Goal: Task Accomplishment & Management: Use online tool/utility

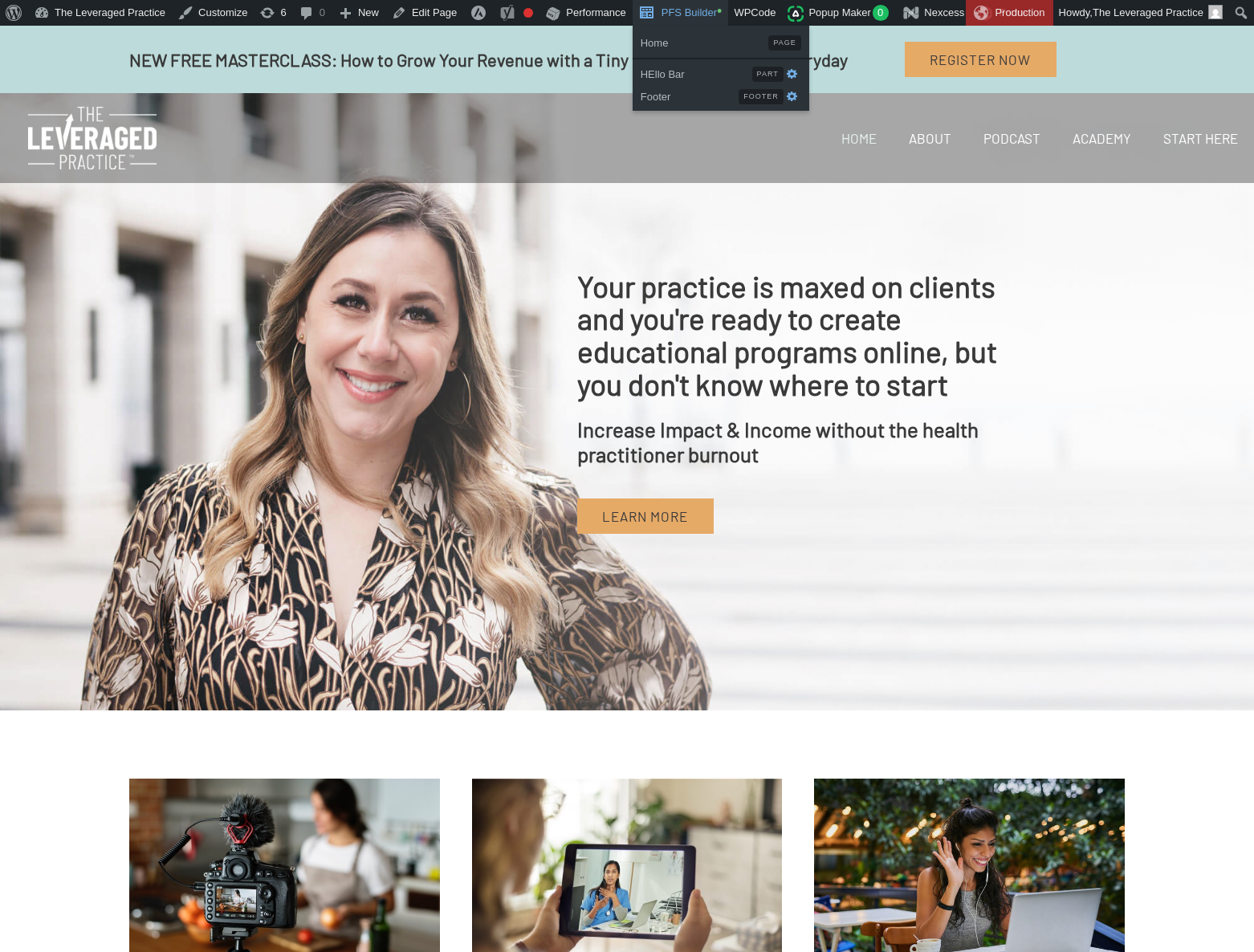
click at [671, 18] on link "PFS Builder •" at bounding box center [681, 13] width 97 height 26
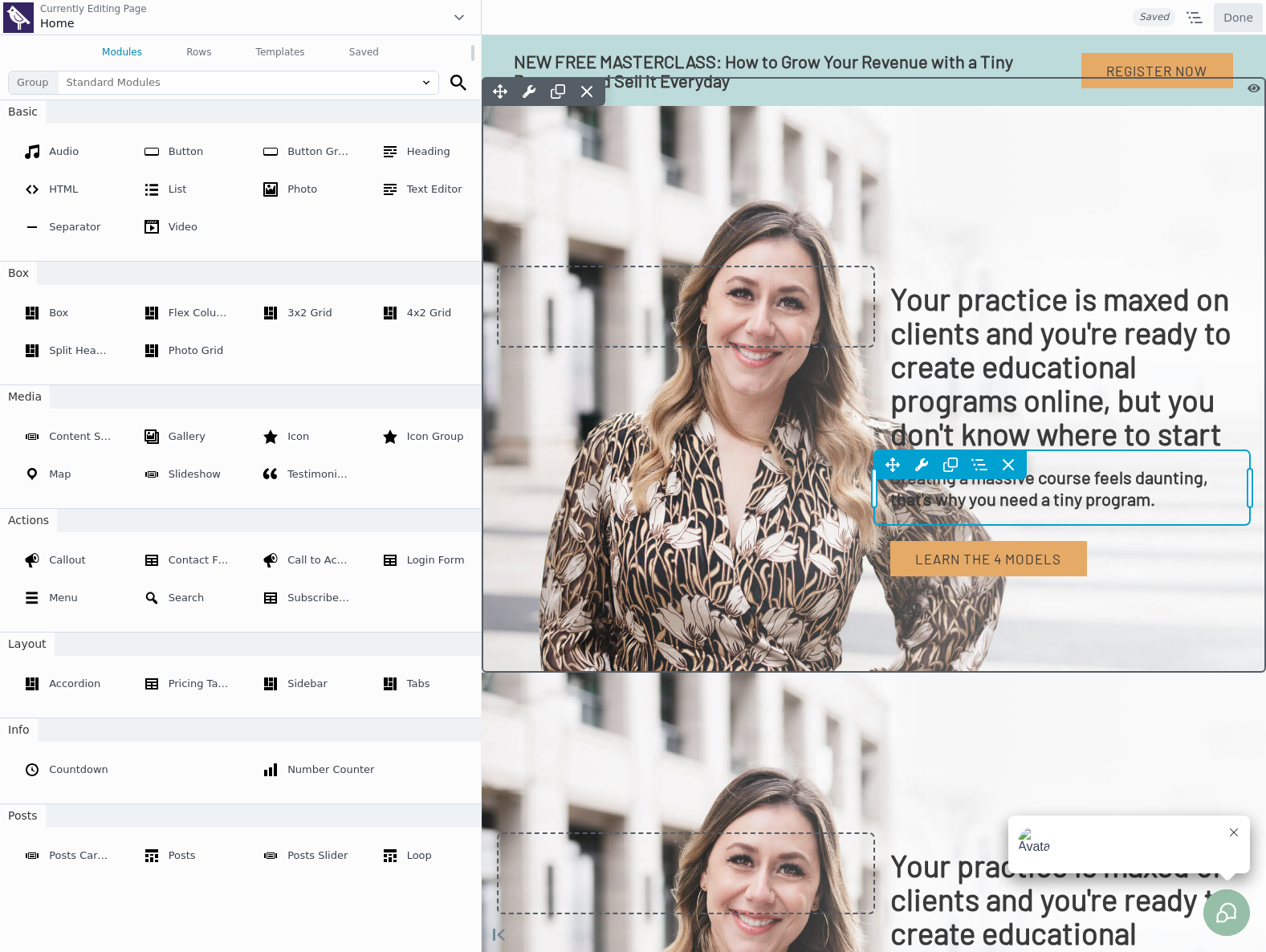
click at [944, 520] on div "Move Up Move Down Heading Settings Copy Heading Settings Paste Heading Settings…" at bounding box center [1062, 487] width 376 height 74
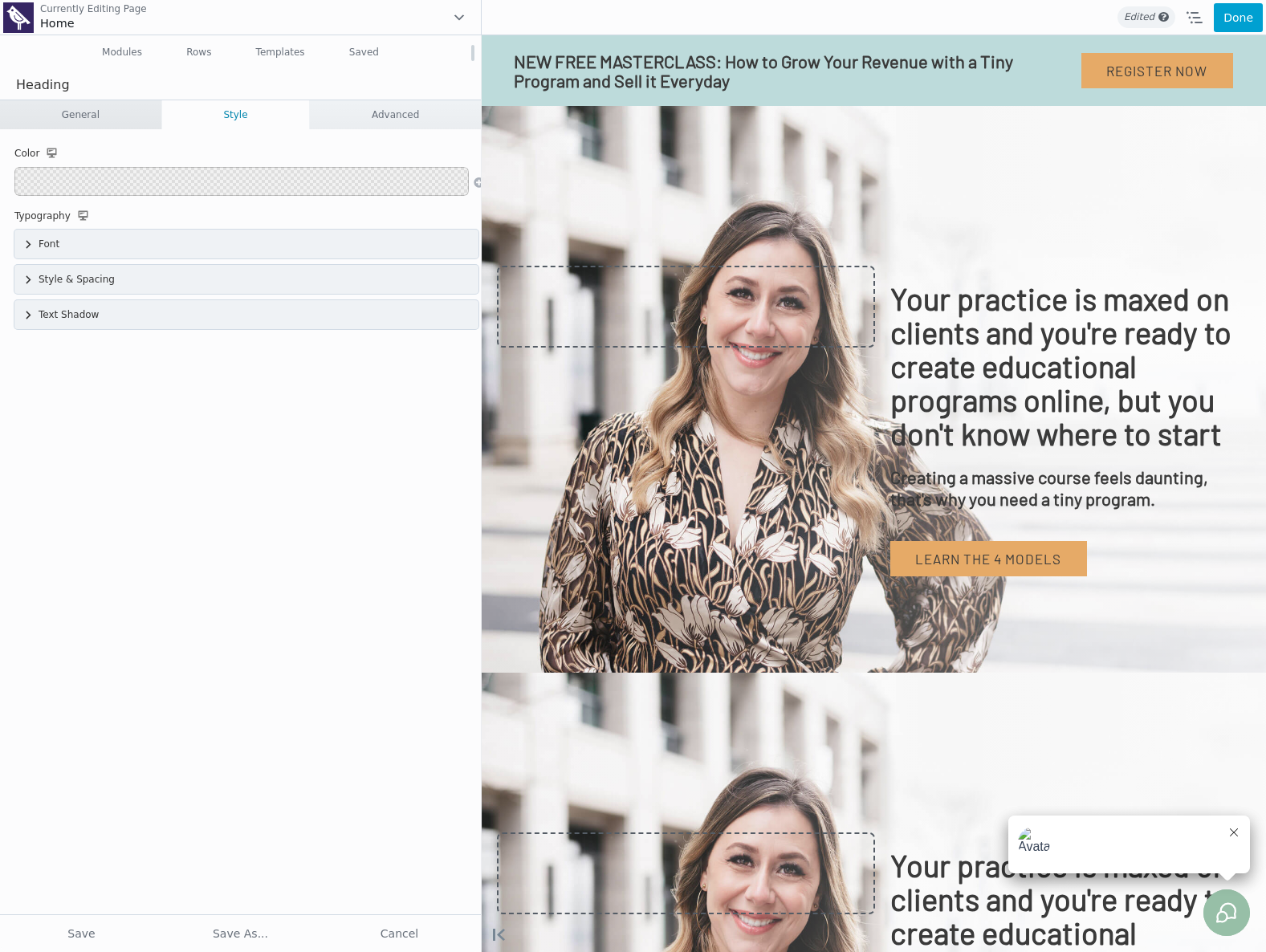
click at [82, 120] on link "General" at bounding box center [80, 115] width 162 height 29
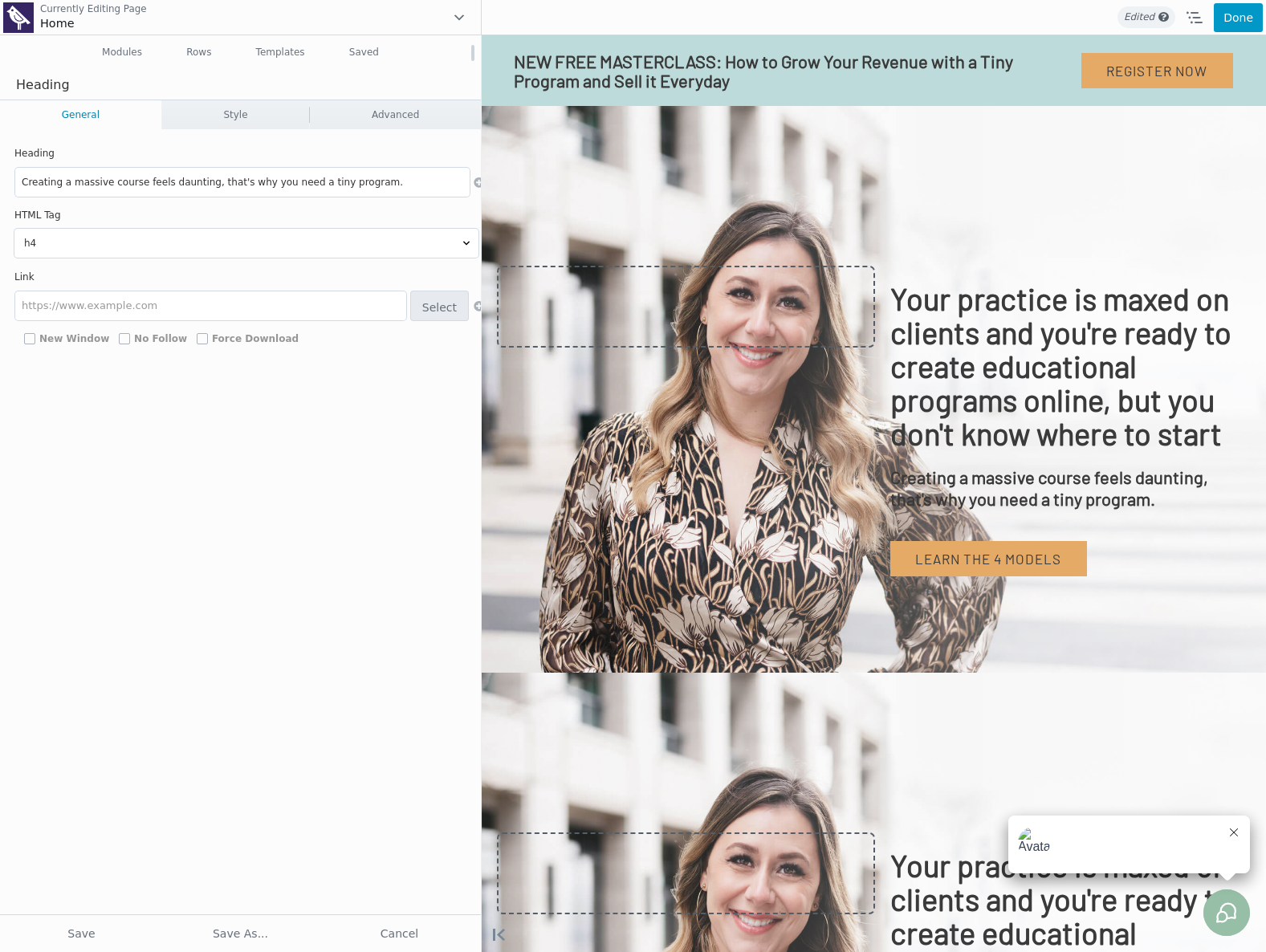
click at [1231, 21] on button "Done" at bounding box center [1238, 18] width 49 height 29
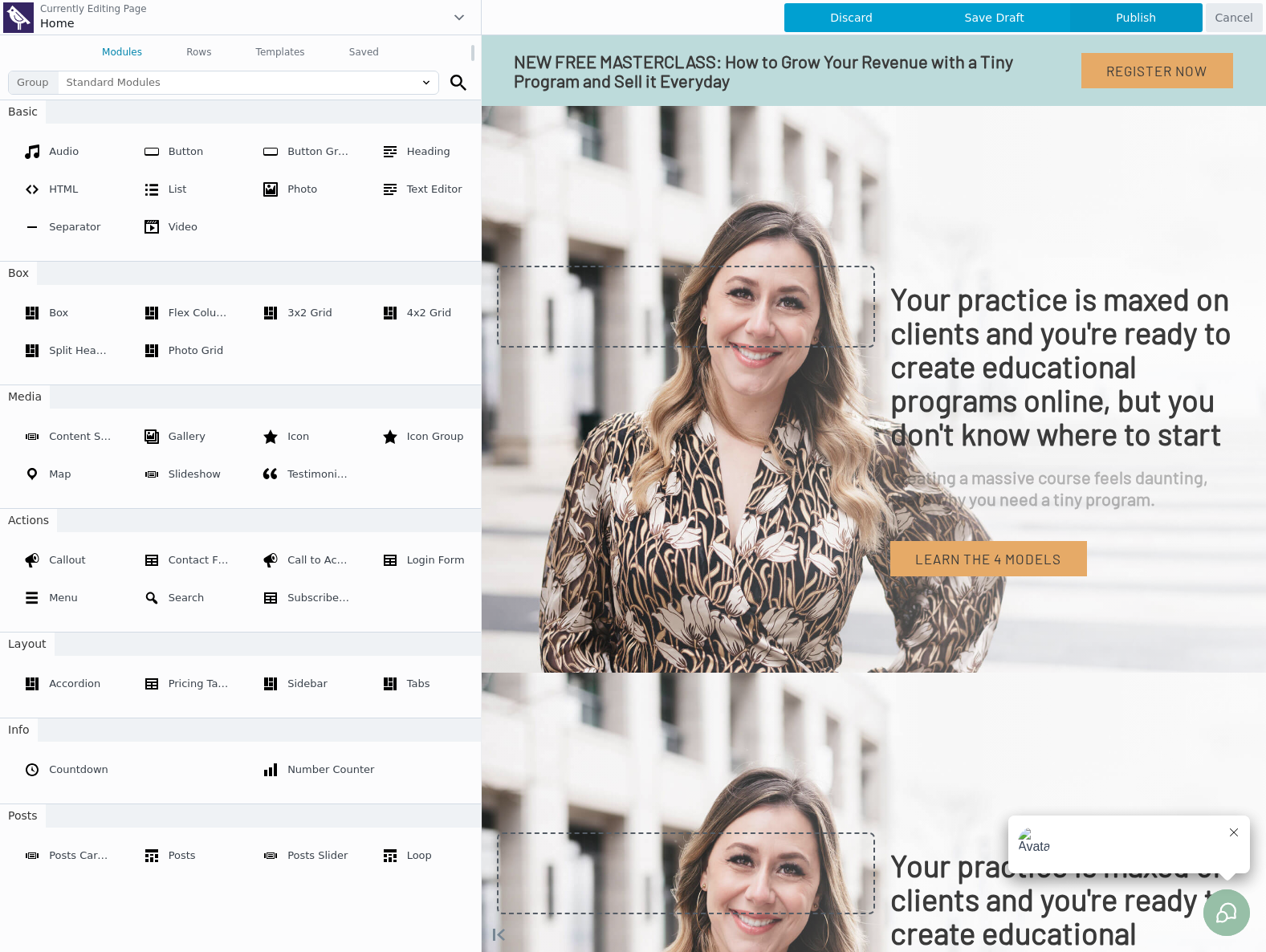
click at [1158, 16] on span "Publish" at bounding box center [1136, 18] width 133 height 29
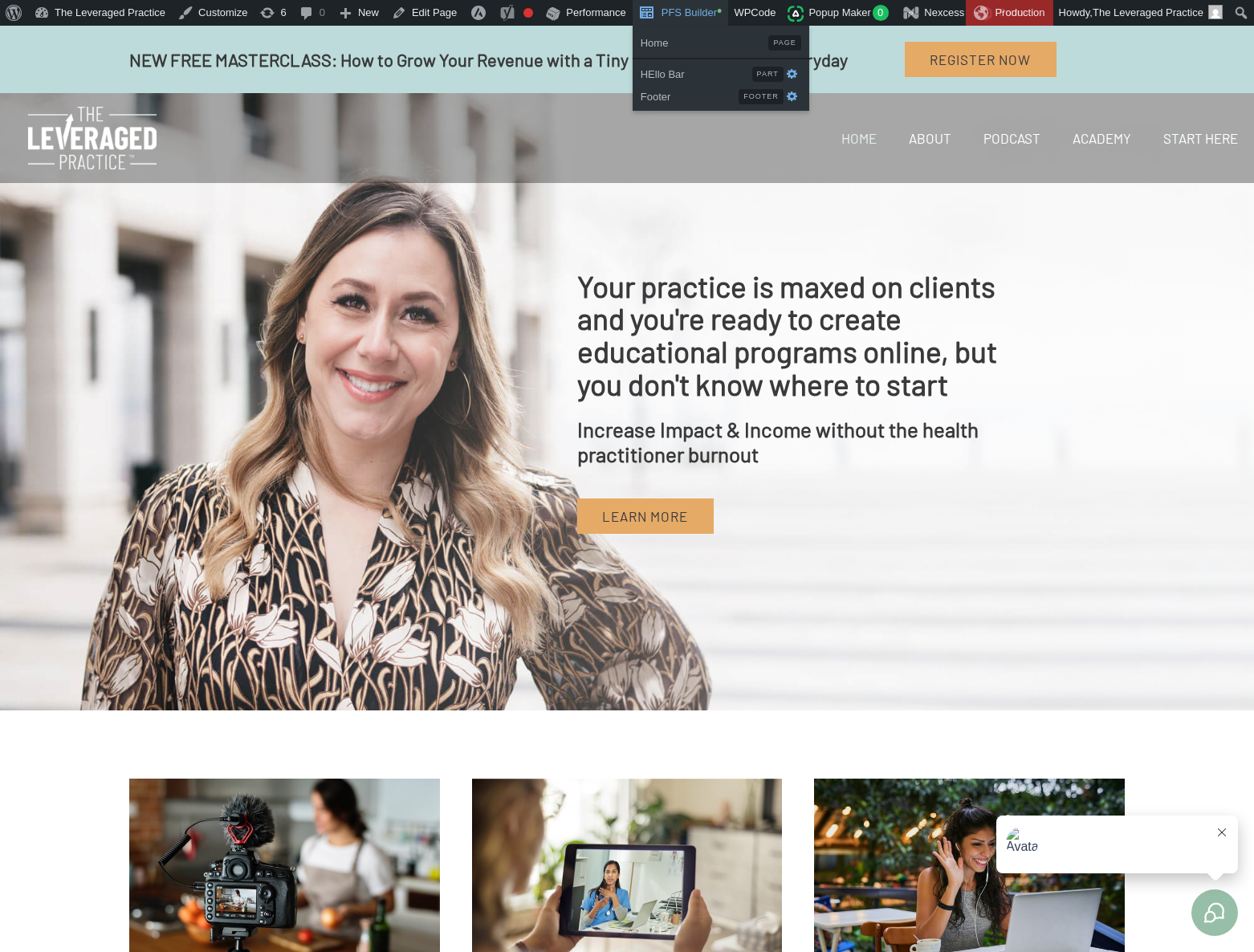
click at [705, 20] on link "PFS Builder •" at bounding box center [681, 13] width 97 height 26
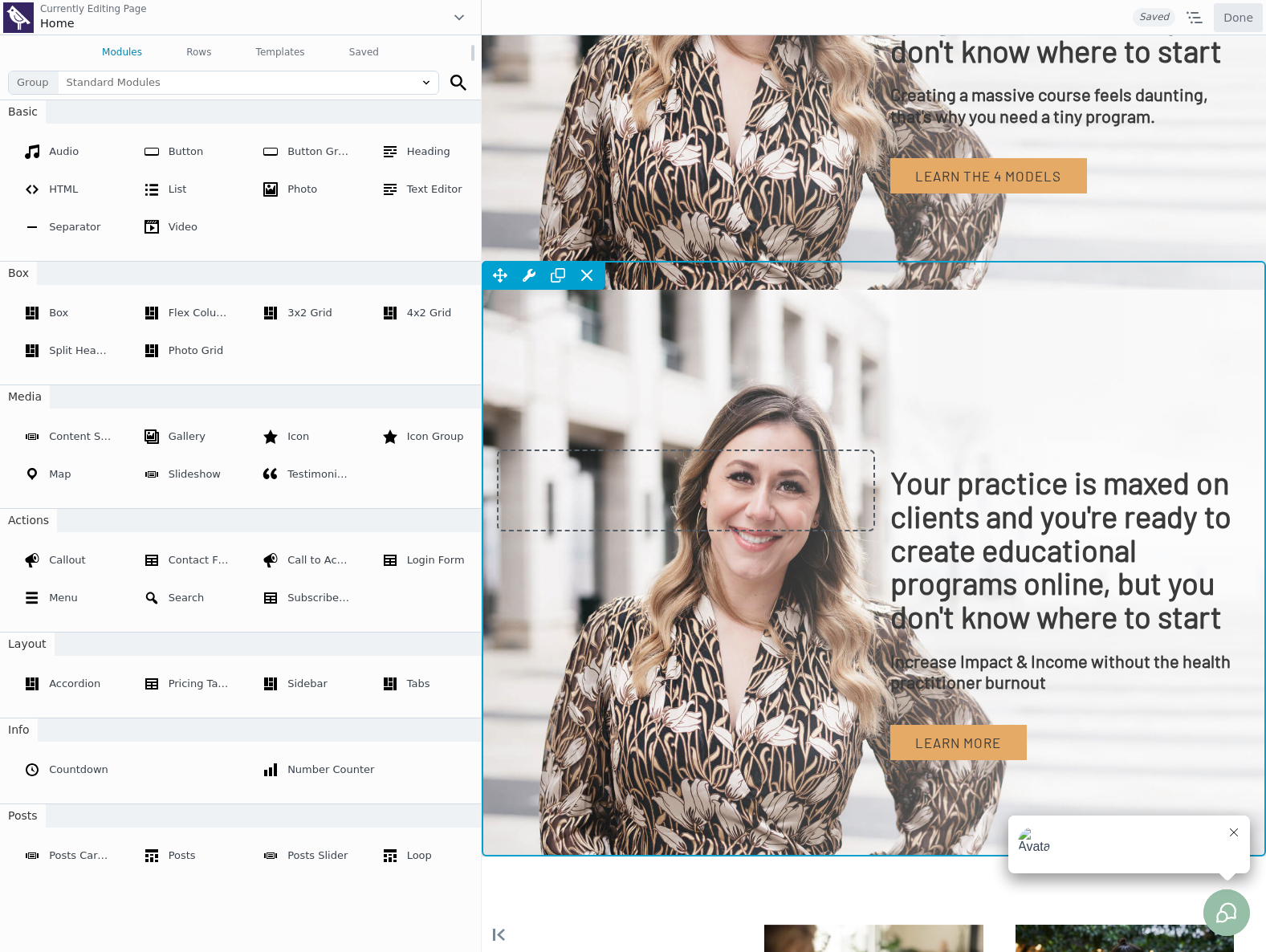
scroll to position [465, 0]
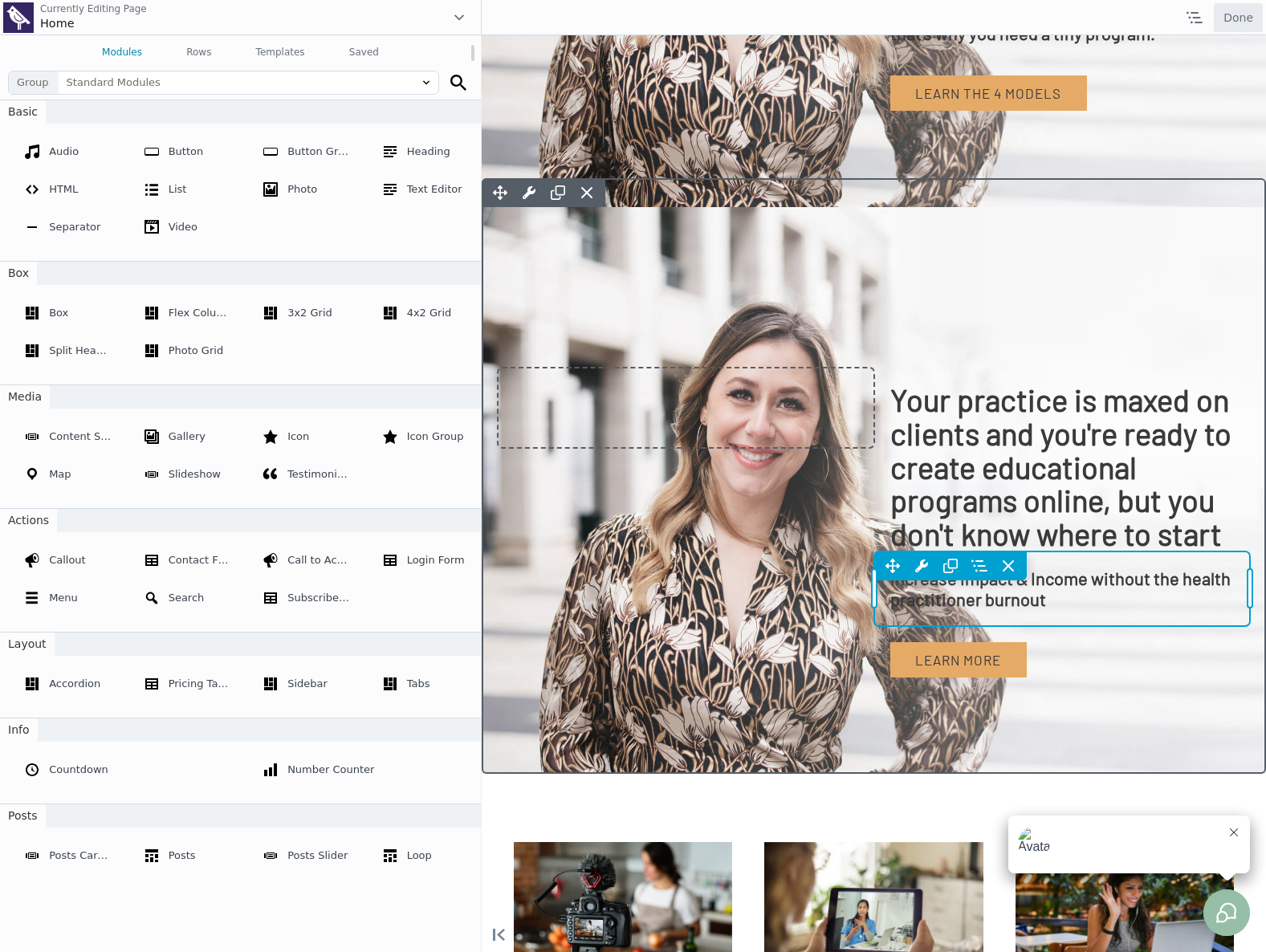
click at [903, 597] on div "Move Up Move Down Heading Settings Copy Heading Settings Paste Heading Settings…" at bounding box center [1062, 588] width 376 height 74
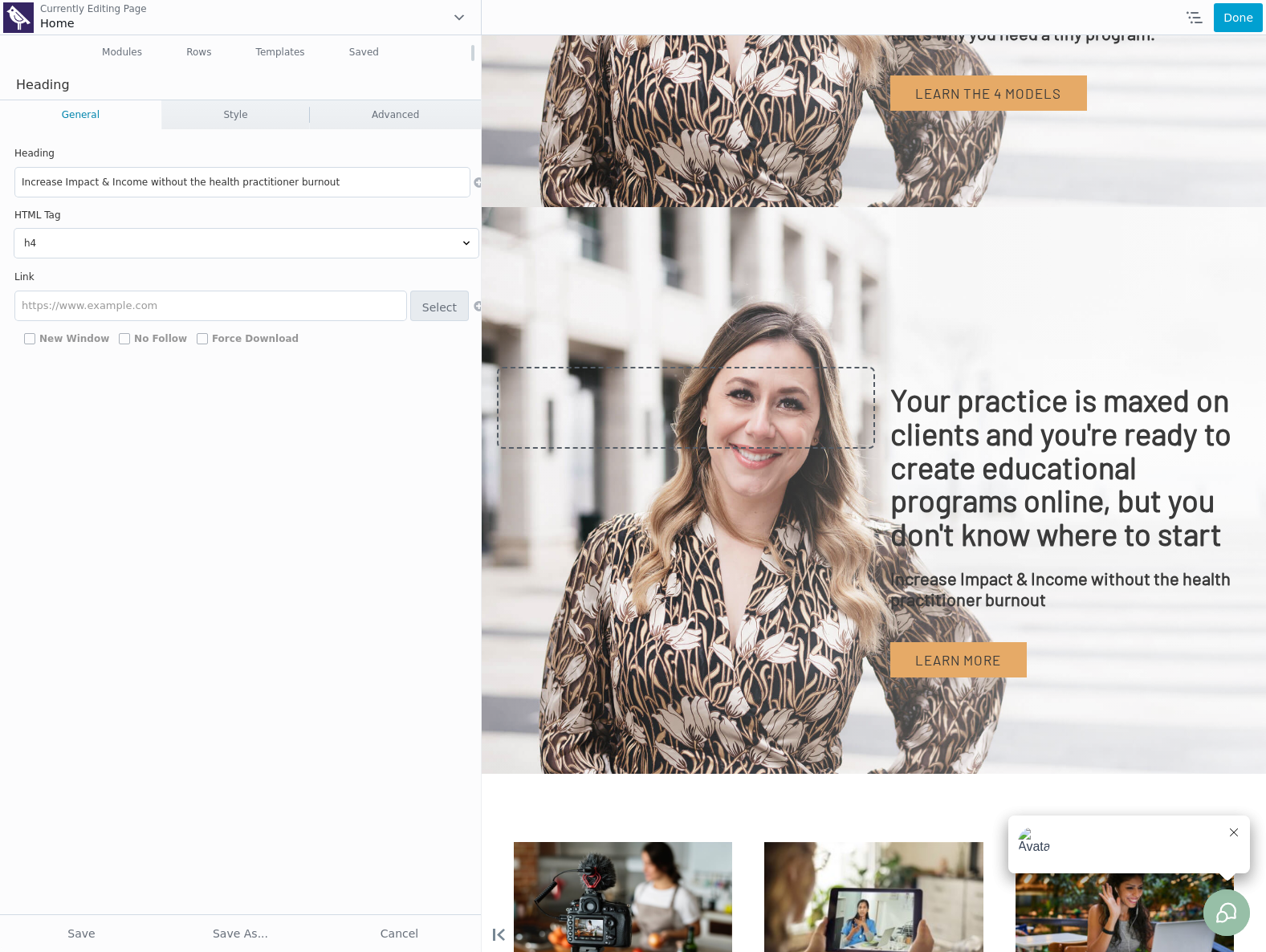
click at [232, 182] on input "Increase Impact & Income without the health practitioner burnout" at bounding box center [242, 182] width 454 height 29
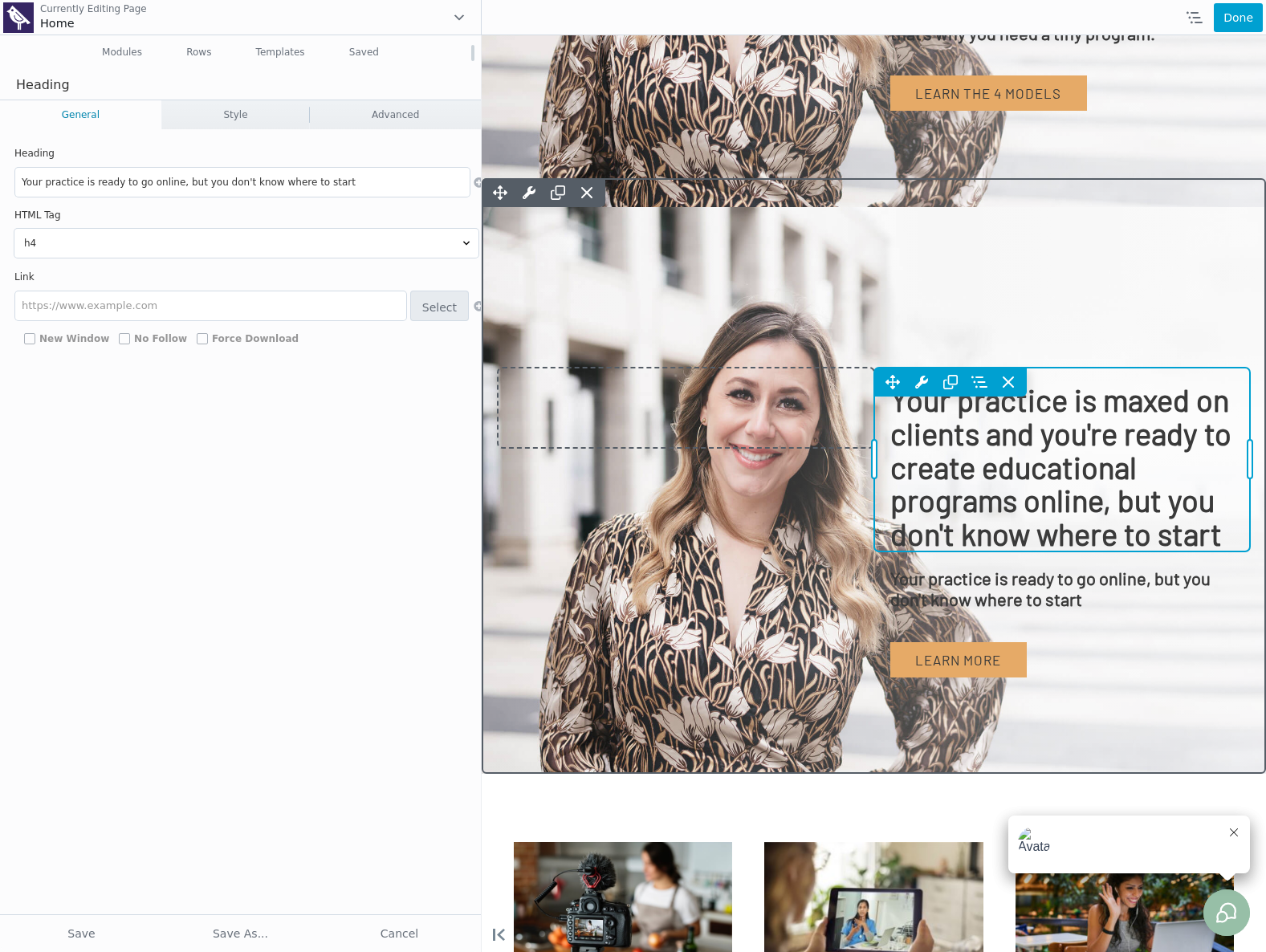
type input "Your practice is ready to go online, but you don't know where to start"
click at [1031, 458] on div "Move Up Move Down Heading Settings Copy Heading Settings Paste Heading Settings…" at bounding box center [1062, 459] width 376 height 184
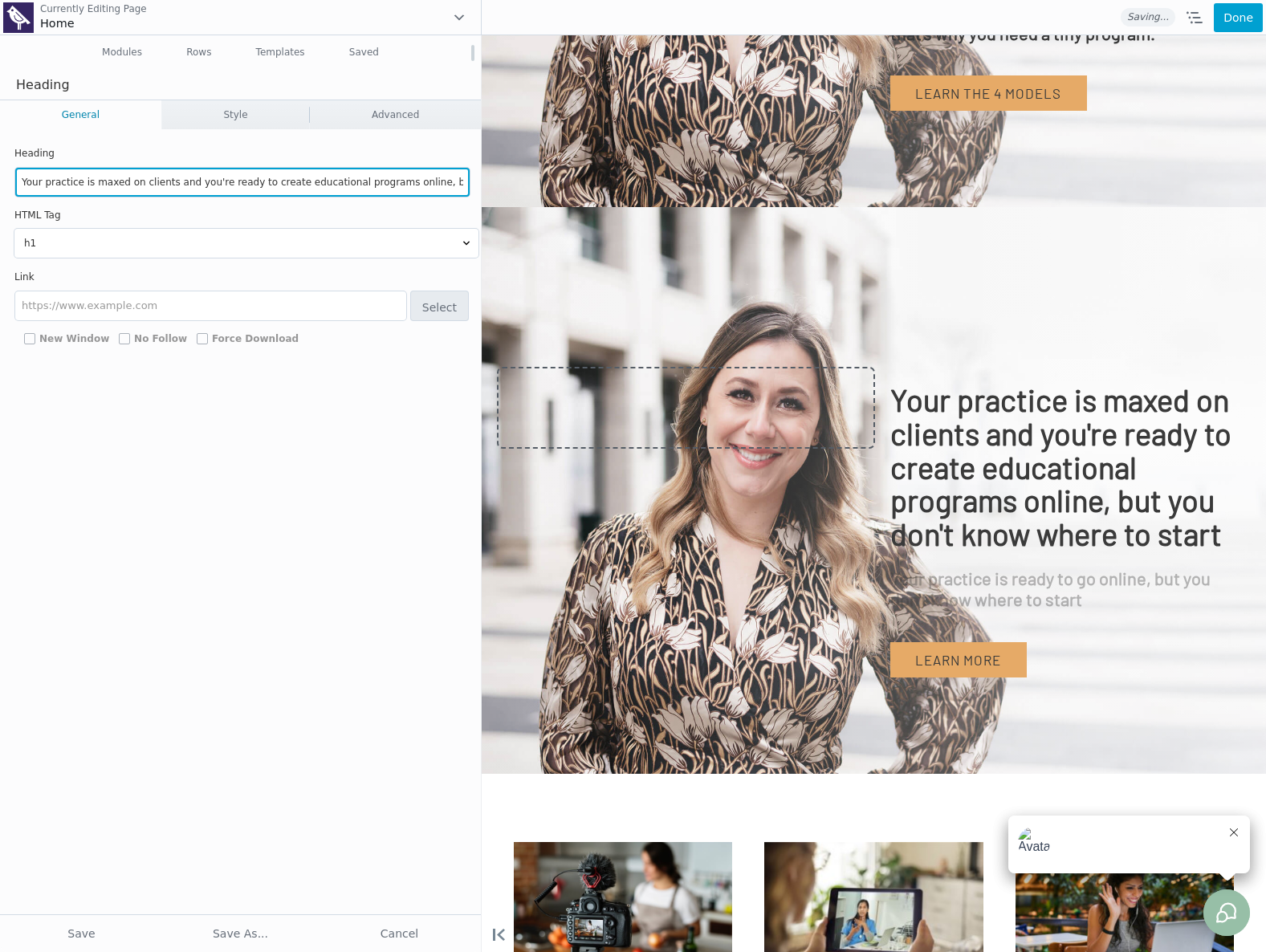
click at [214, 179] on input "Your practice is maxed on clients and you're ready to create educational progra…" at bounding box center [242, 182] width 454 height 29
paste input "ready to go"
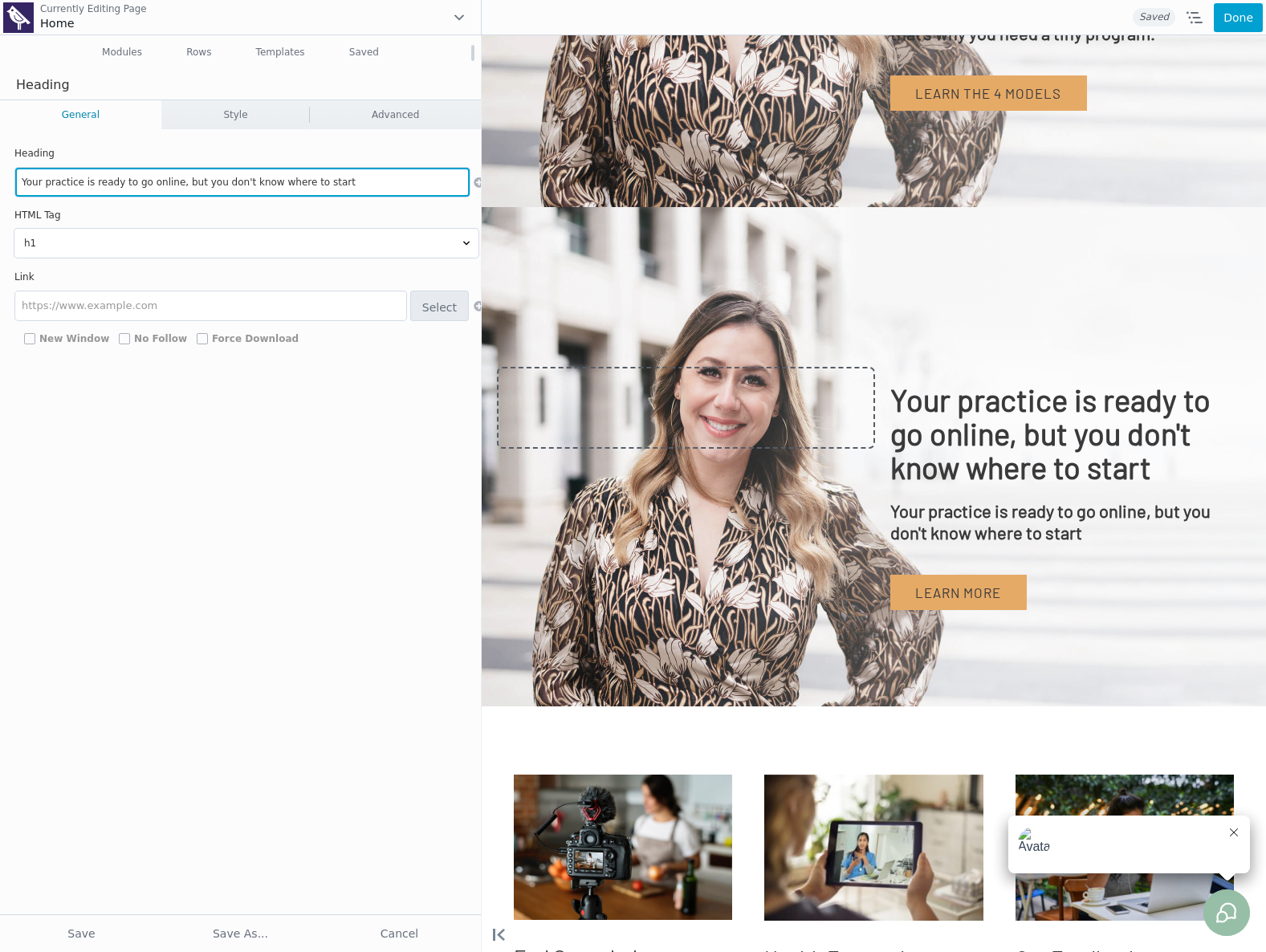
type input "Your practice is ready to go online, but you don't know where to start"
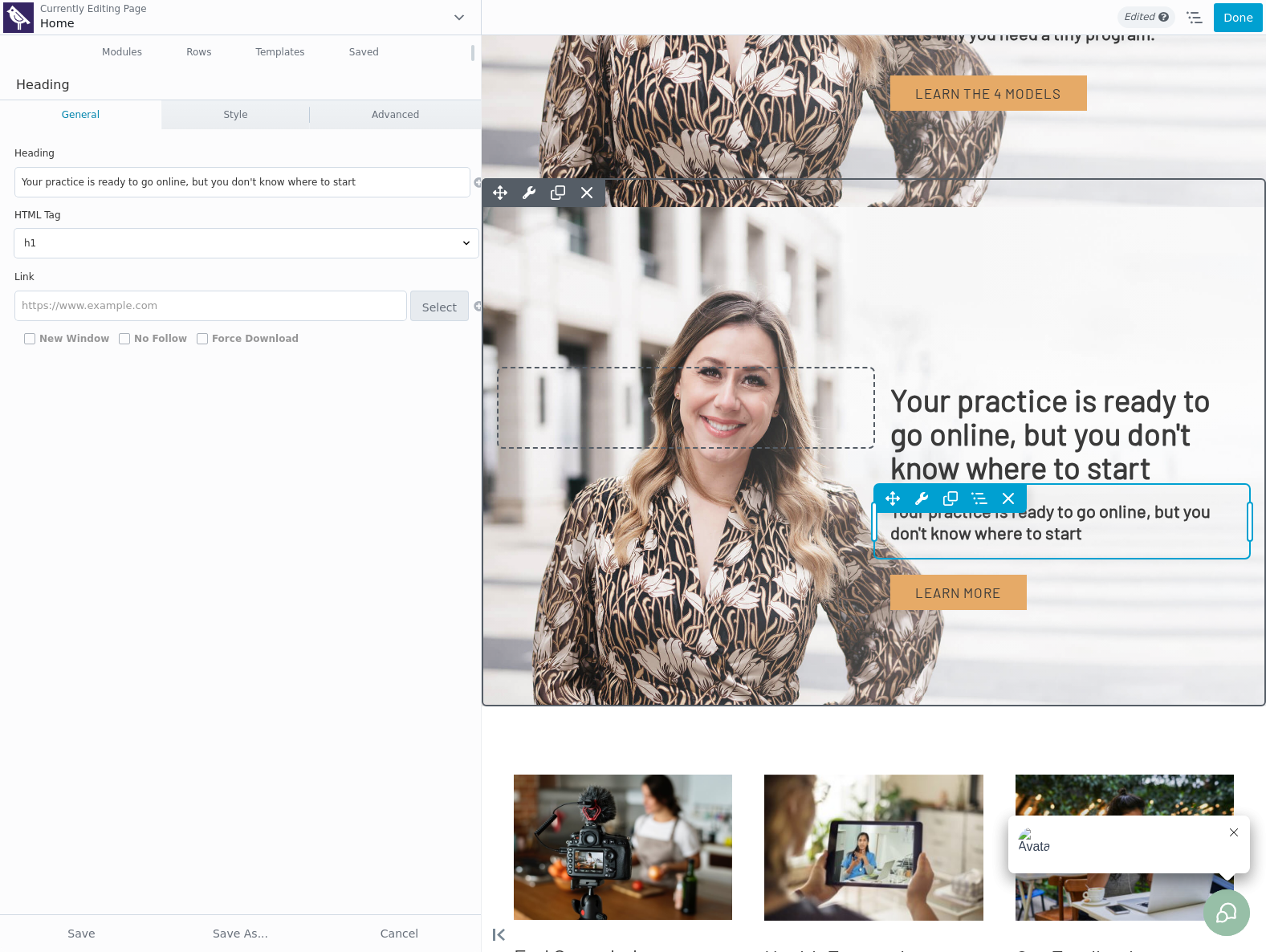
click at [1044, 535] on div "Move Up Move Down Heading Settings Copy Heading Settings Paste Heading Settings…" at bounding box center [1062, 521] width 376 height 74
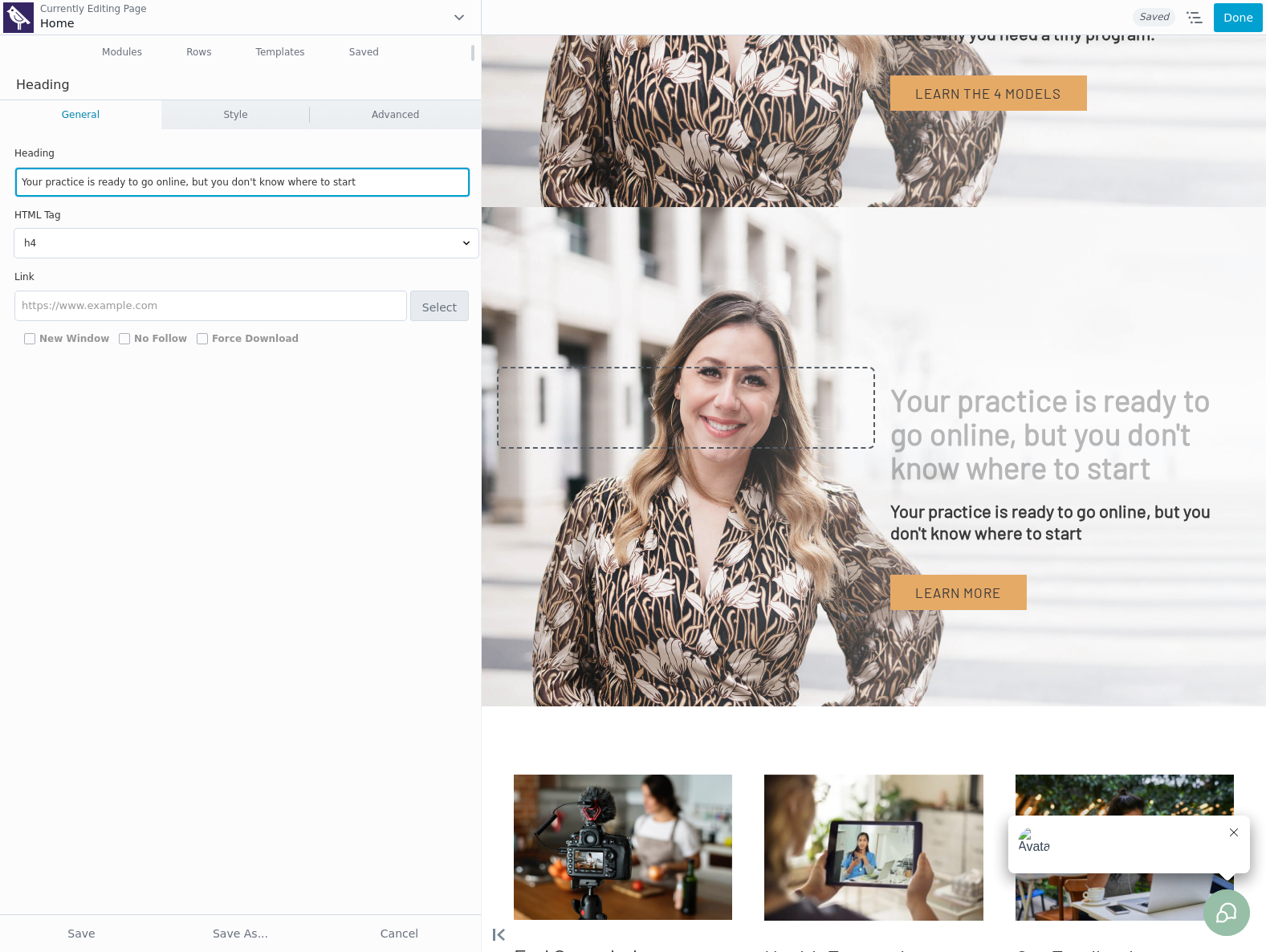
click at [126, 174] on input "Your practice is ready to go online, but you don't know where to start" at bounding box center [242, 182] width 454 height 29
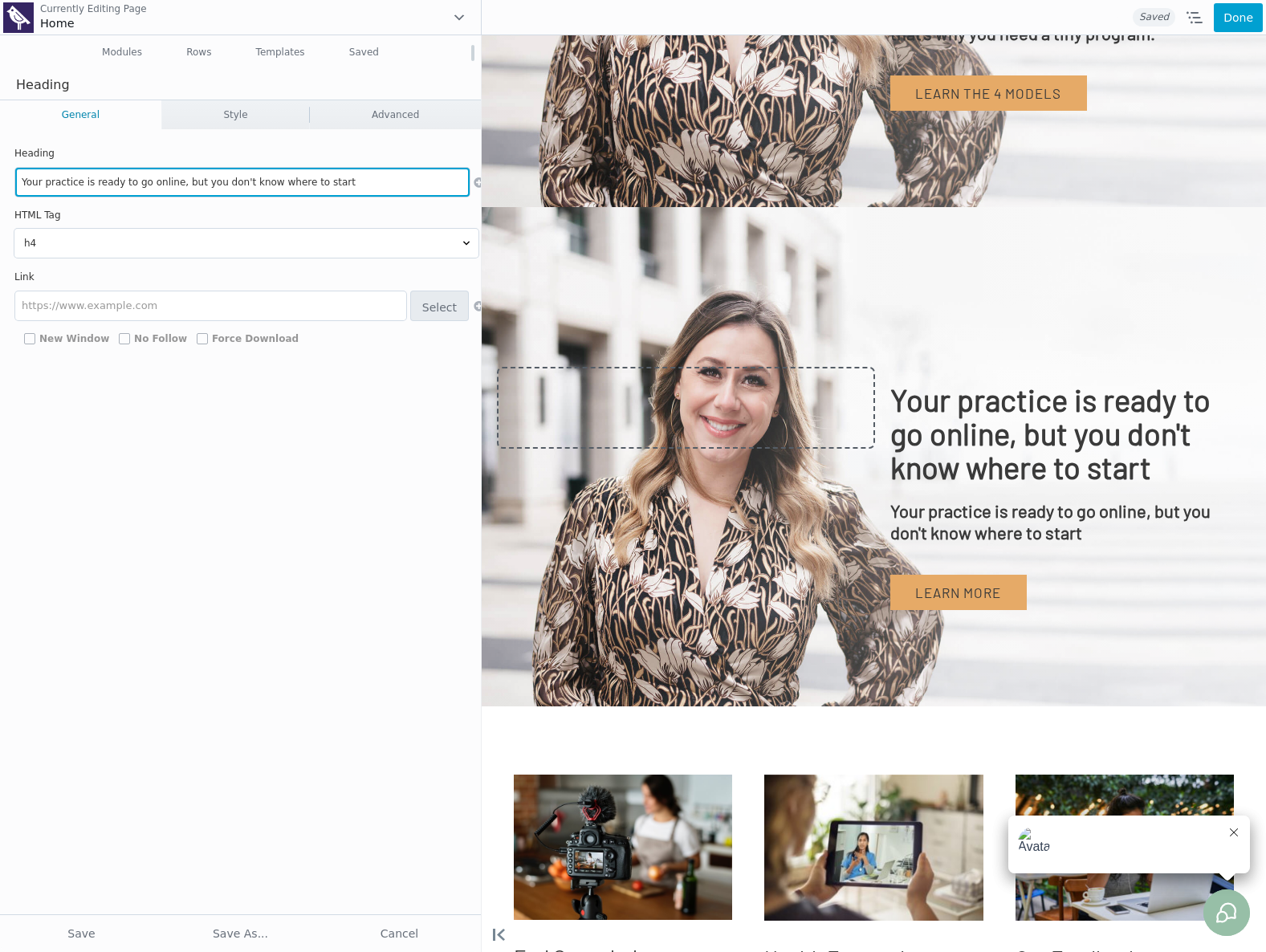
click at [126, 174] on input "Your practice is ready to go online, but you don't know where to start" at bounding box center [242, 182] width 454 height 29
paste input "Creating a massive course feels daunting, that's why you need a tiny program."
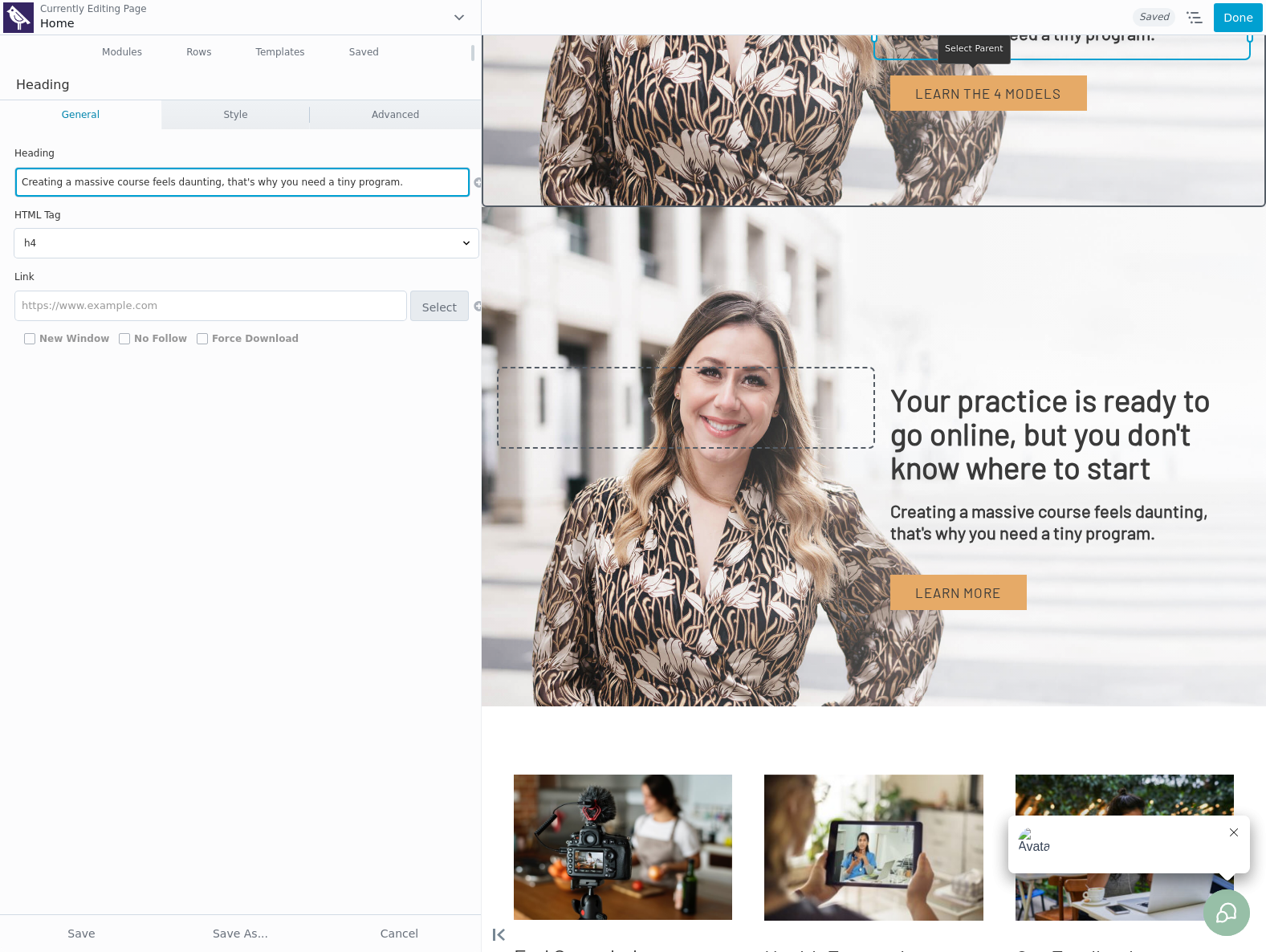
type input "Creating a massive course feels daunting, that's why you need a tiny program."
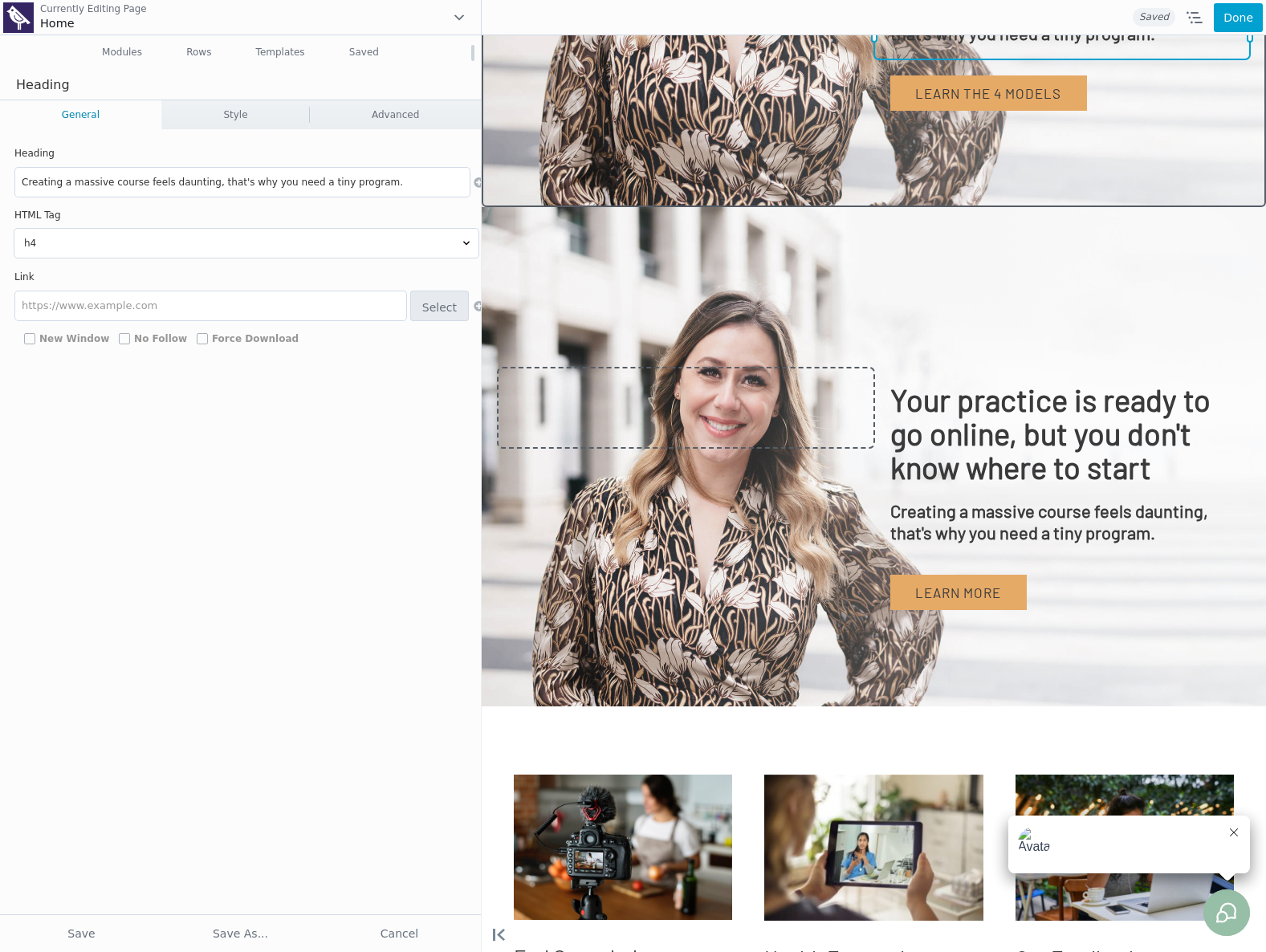
click at [982, 57] on div "Move Up Move Down Heading Settings Copy Heading Settings Paste Heading Settings…" at bounding box center [1062, 21] width 376 height 74
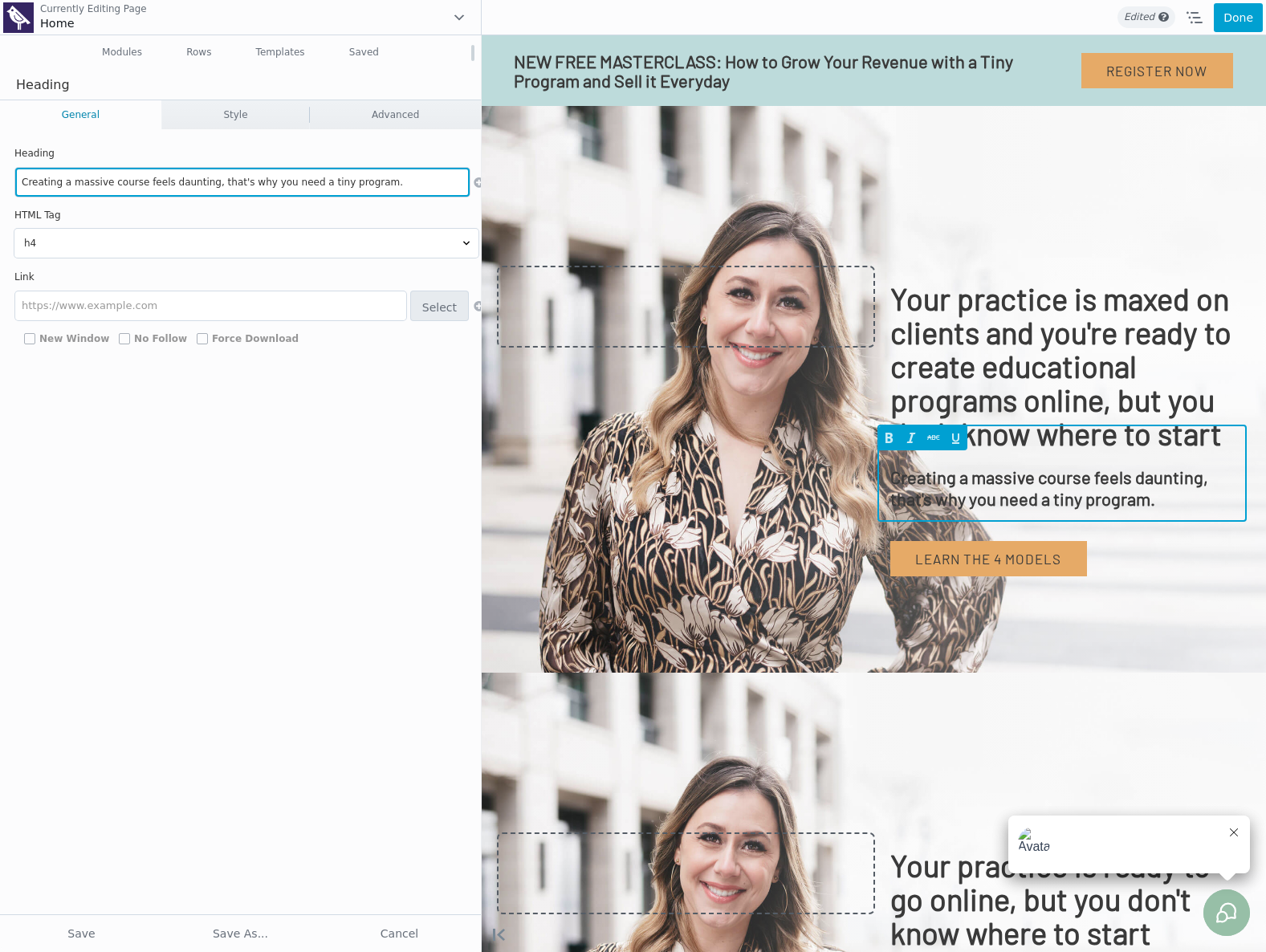
click at [106, 186] on input "Creating a massive course feels daunting, that's why you need a tiny program." at bounding box center [242, 182] width 454 height 29
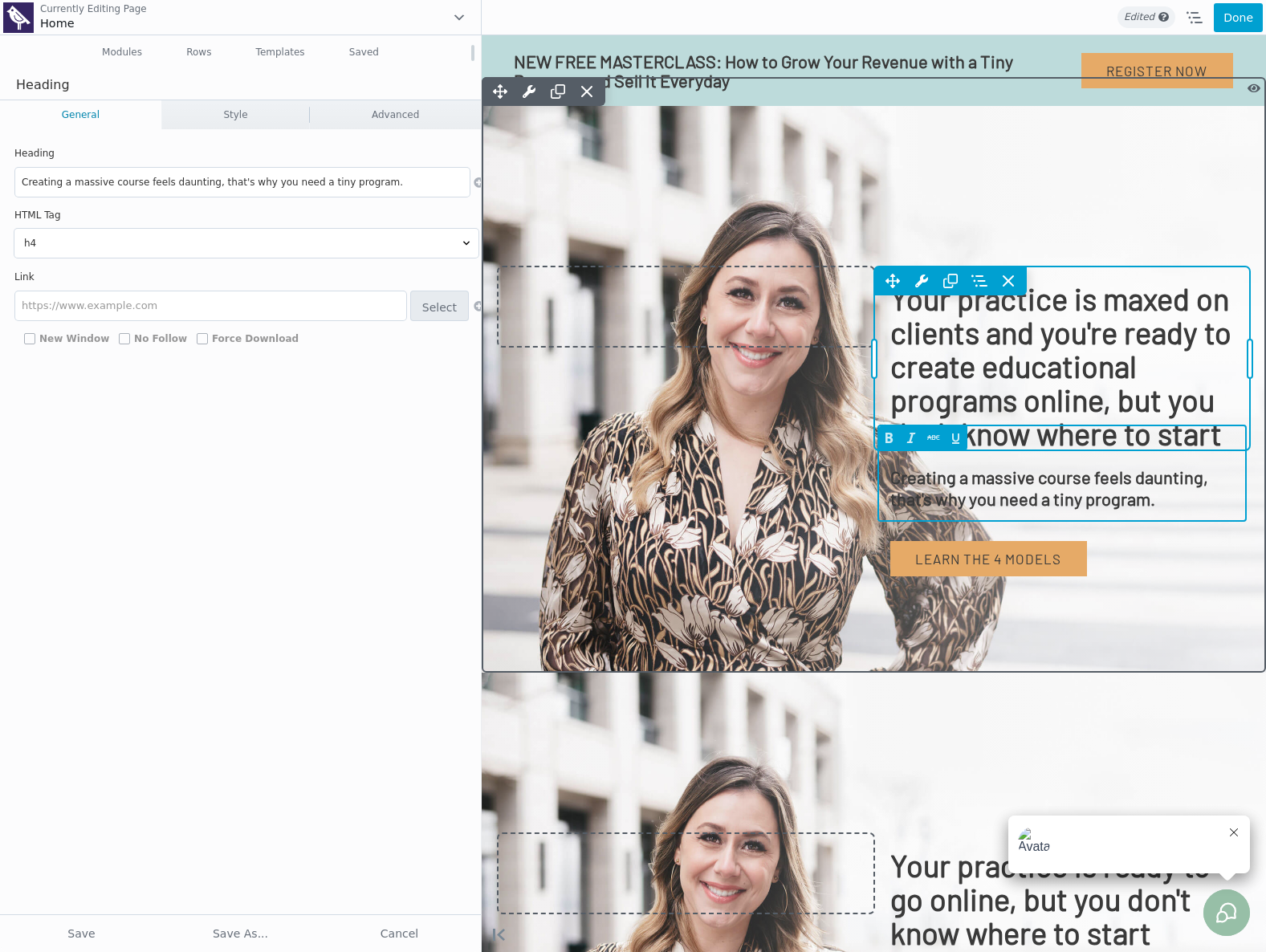
click at [989, 359] on div "Move Up Move Down Heading Settings Copy Heading Settings Paste Heading Settings…" at bounding box center [1062, 358] width 376 height 184
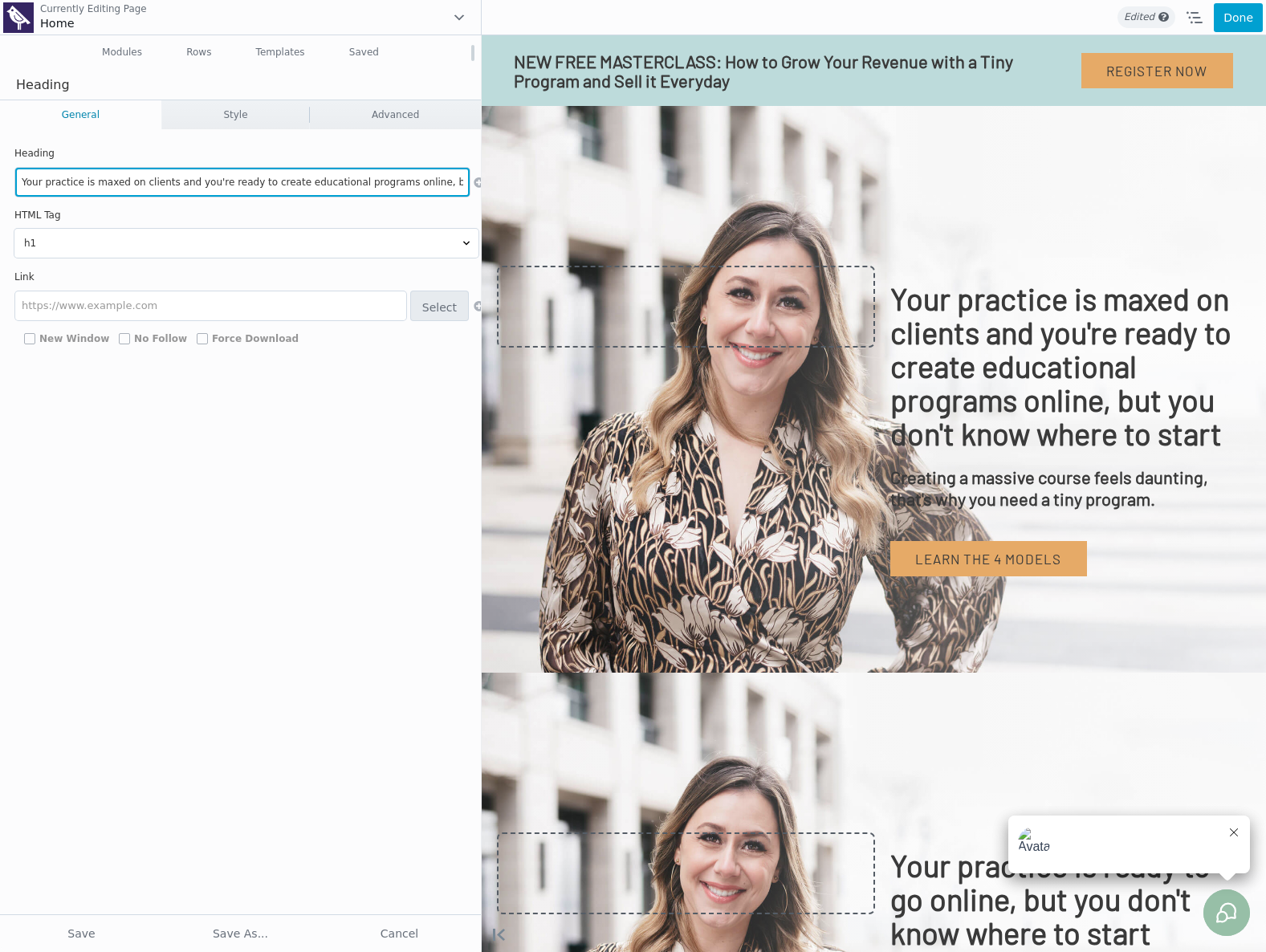
click at [196, 182] on input "Your practice is maxed on clients and you're ready to create educational progra…" at bounding box center [242, 182] width 454 height 29
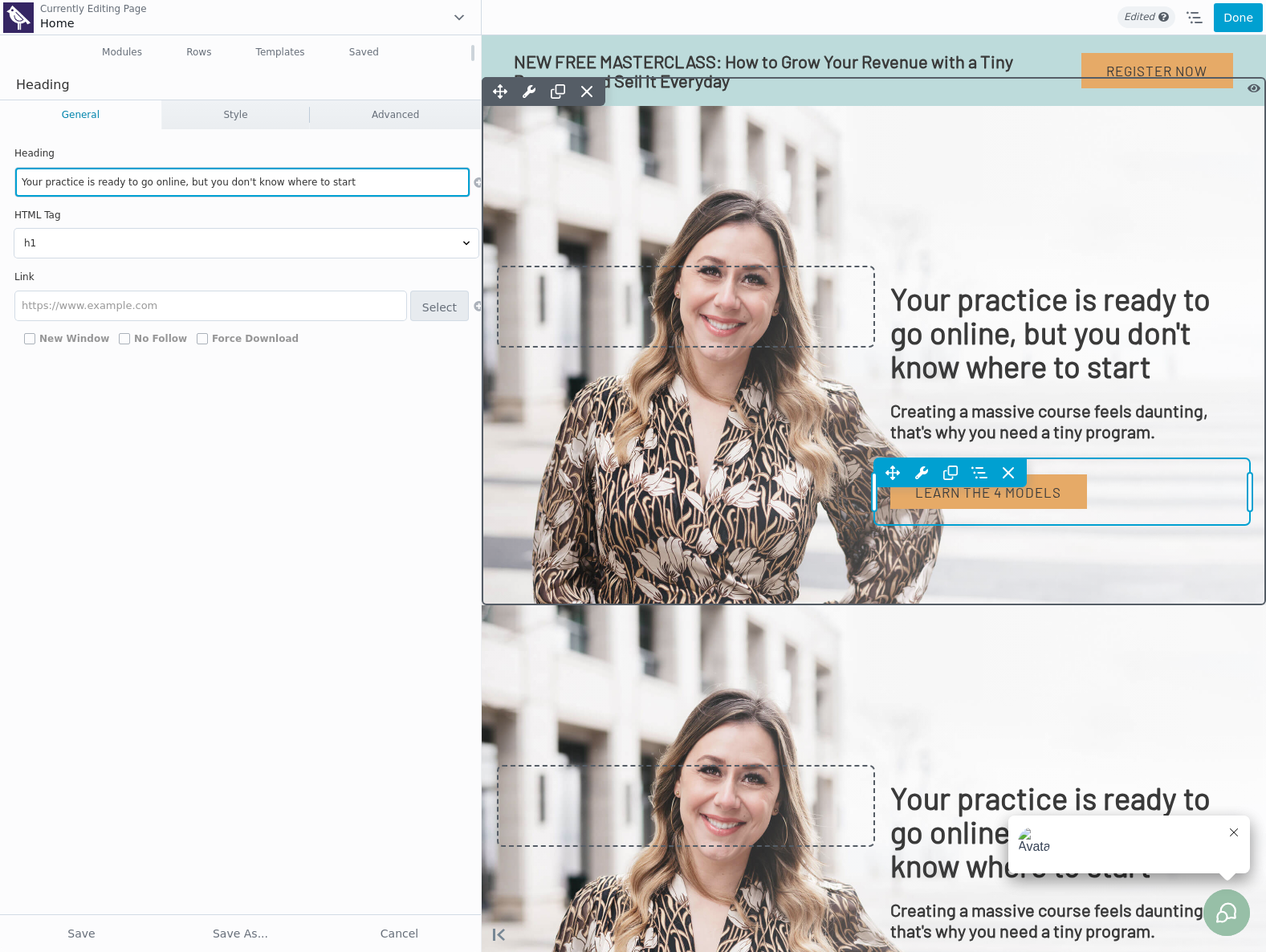
type input "Your practice is ready to go online, but you don't know where to start"
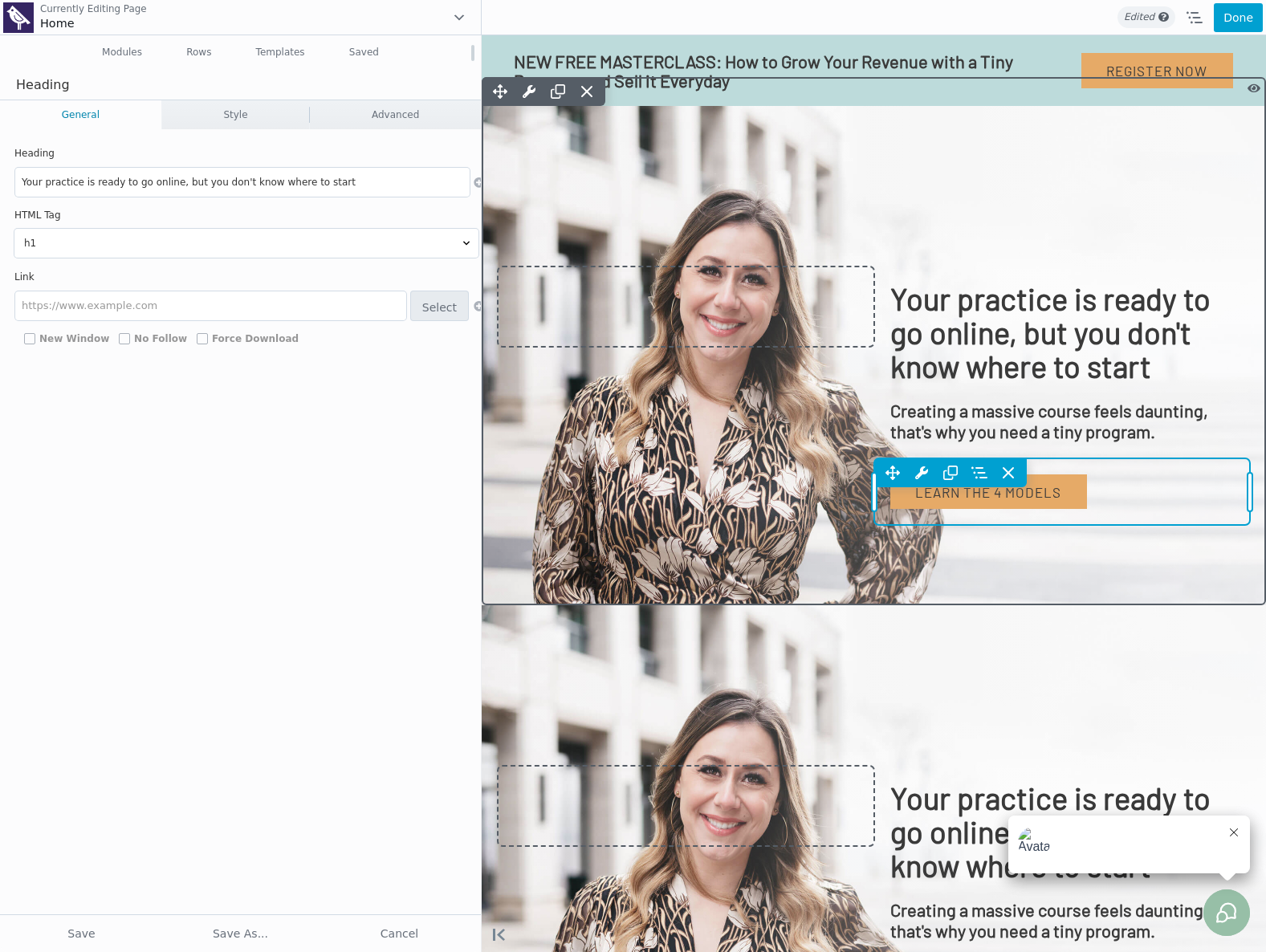
click at [1068, 506] on div "Move Up Move Down Button Settings Copy Button Settings Paste Button Settings Ro…" at bounding box center [1062, 492] width 376 height 68
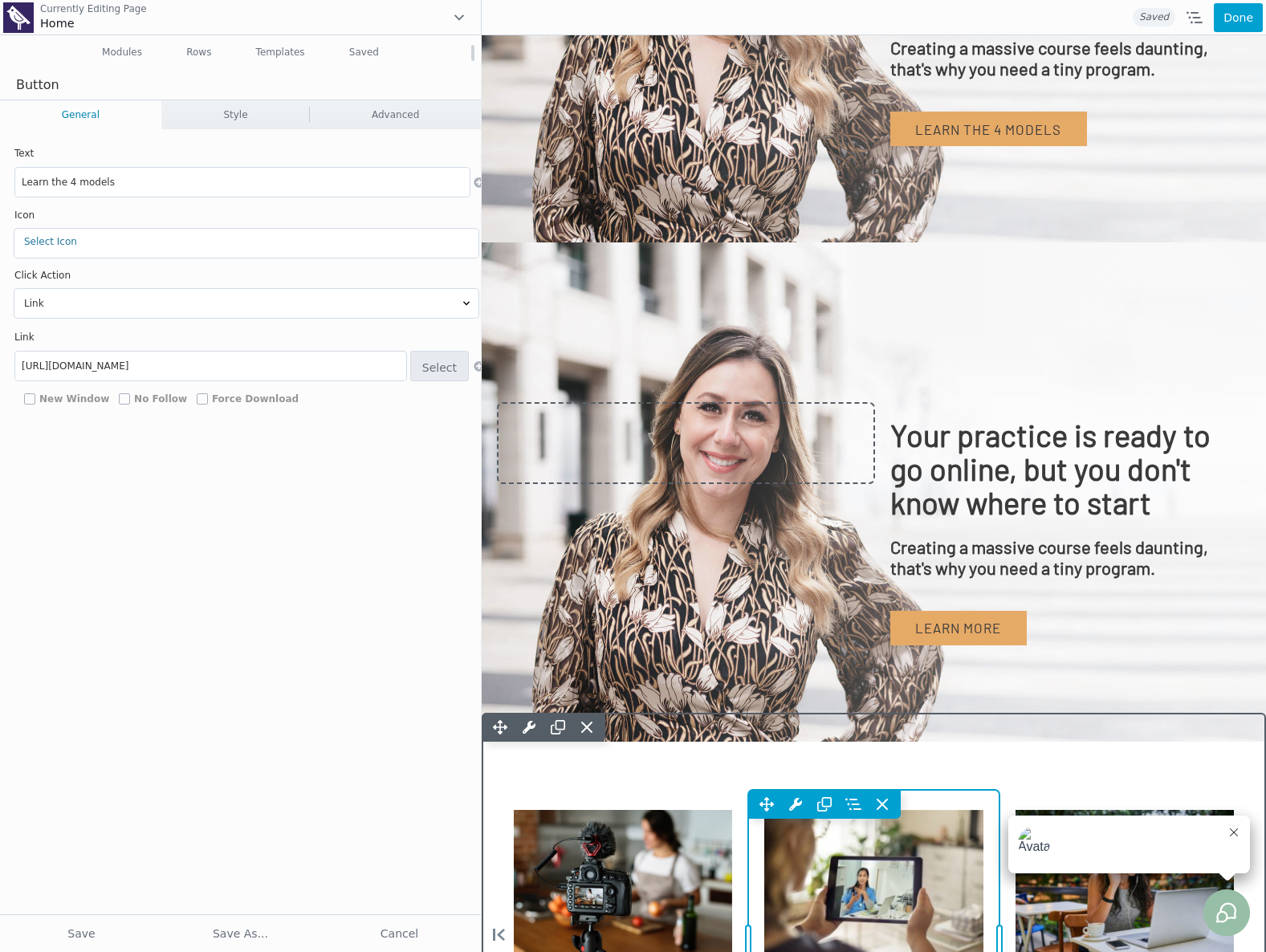
scroll to position [610, 0]
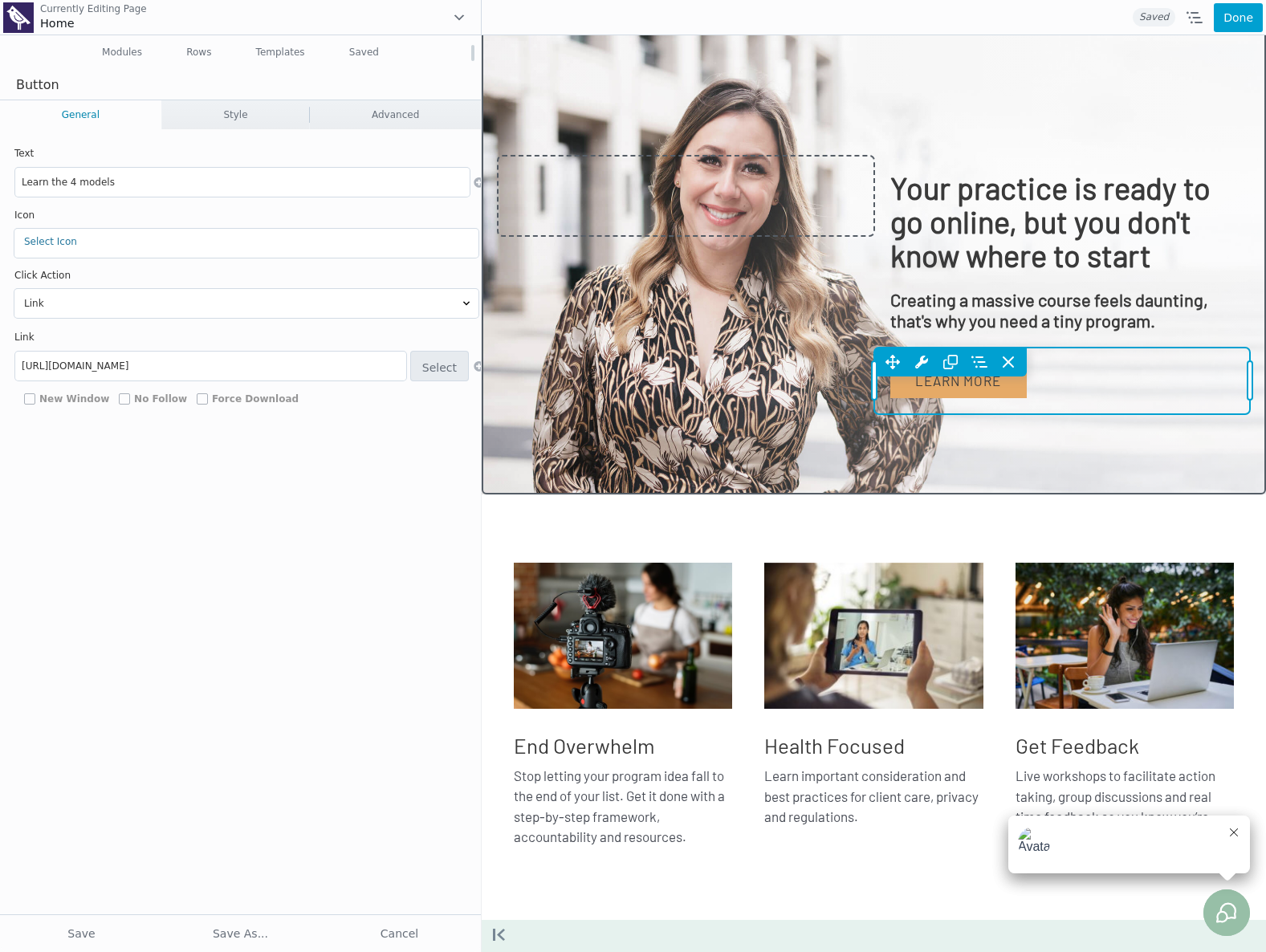
click at [1010, 405] on div "Move Up Move Down Button Settings Copy Button Settings Paste Button Settings Ro…" at bounding box center [1062, 381] width 376 height 68
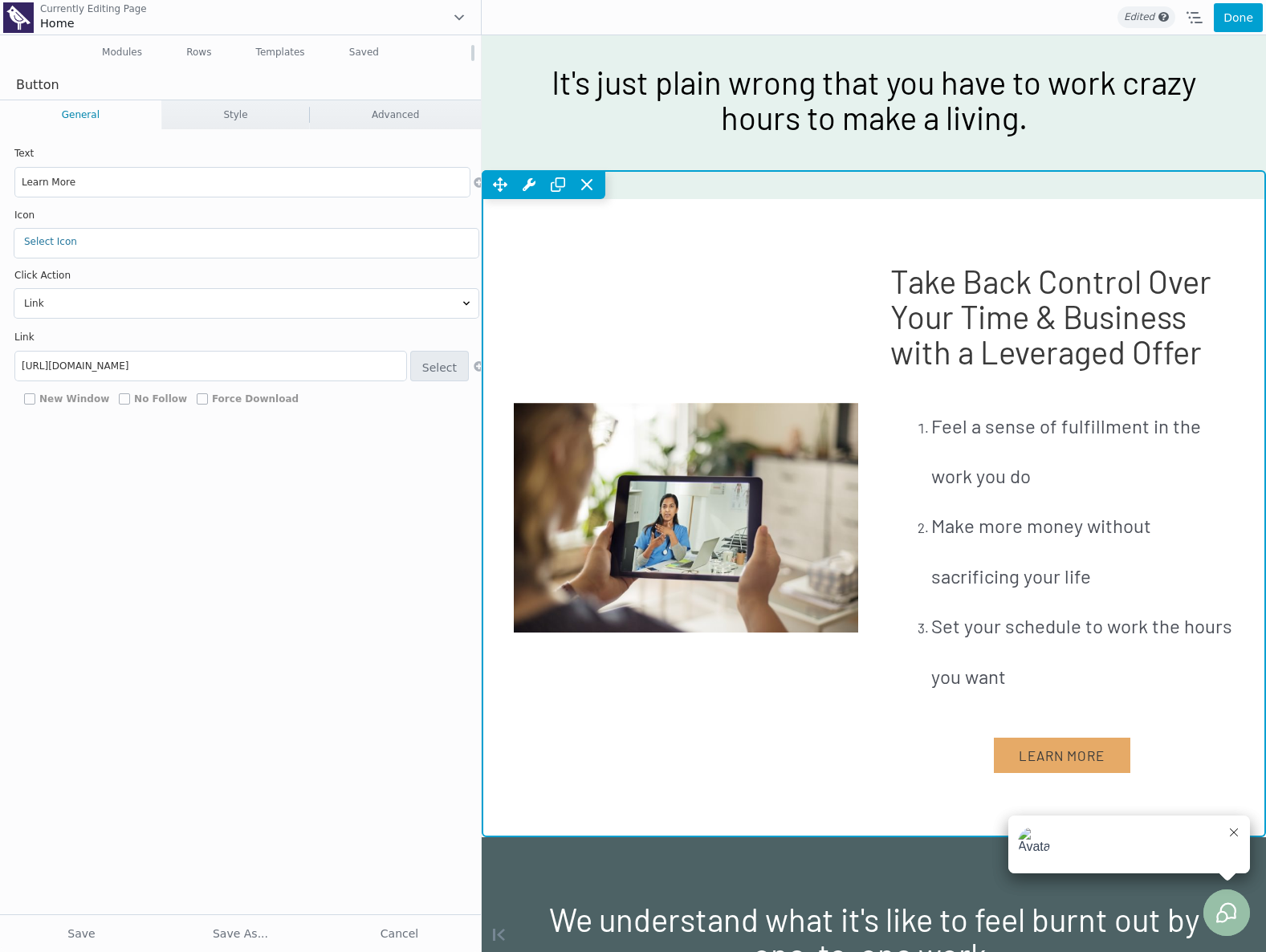
scroll to position [1920, 0]
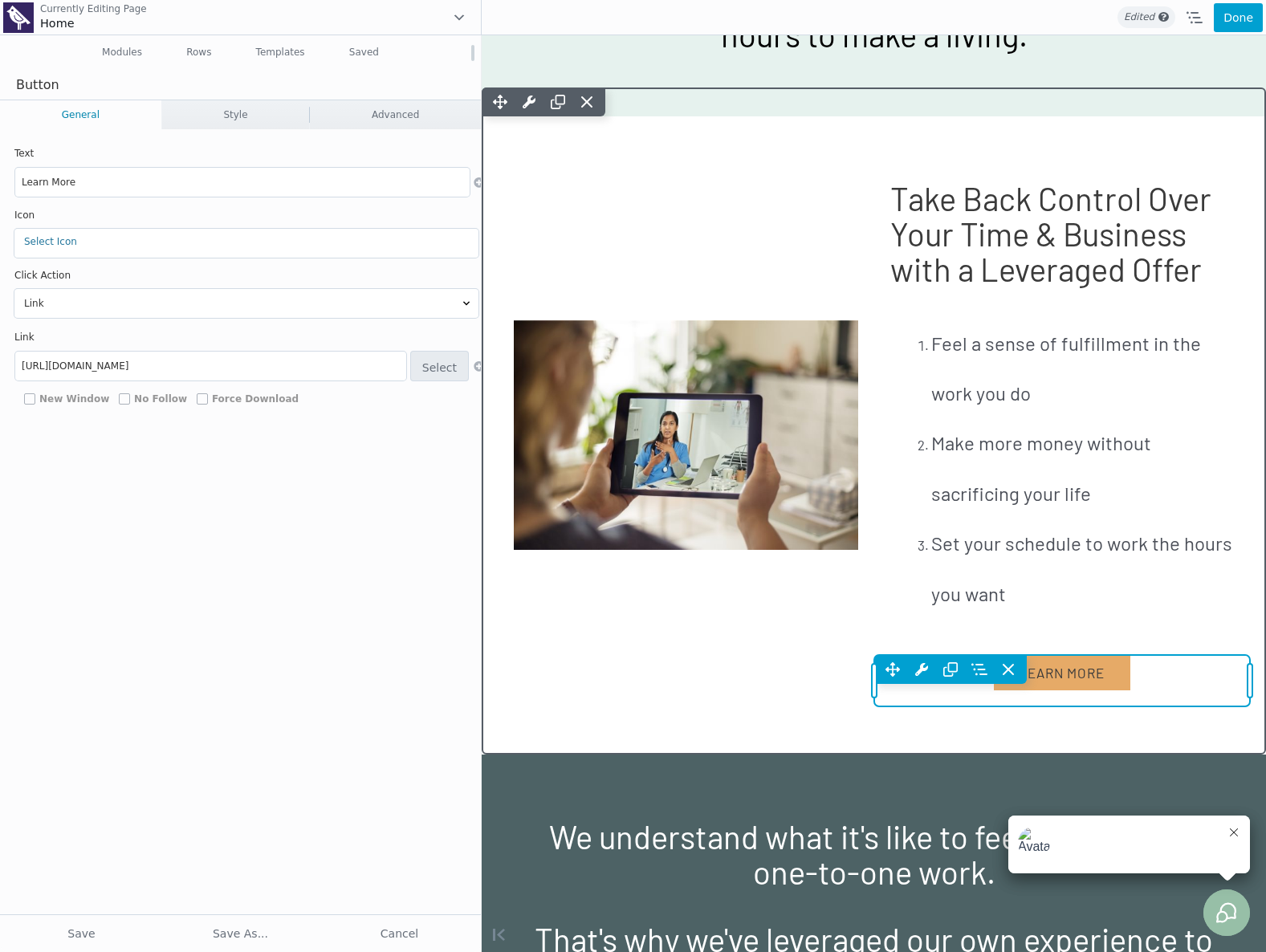
click at [1101, 684] on div "Move Up Move Down Button Settings Copy Button Settings Paste Button Settings Ro…" at bounding box center [1062, 670] width 376 height 29
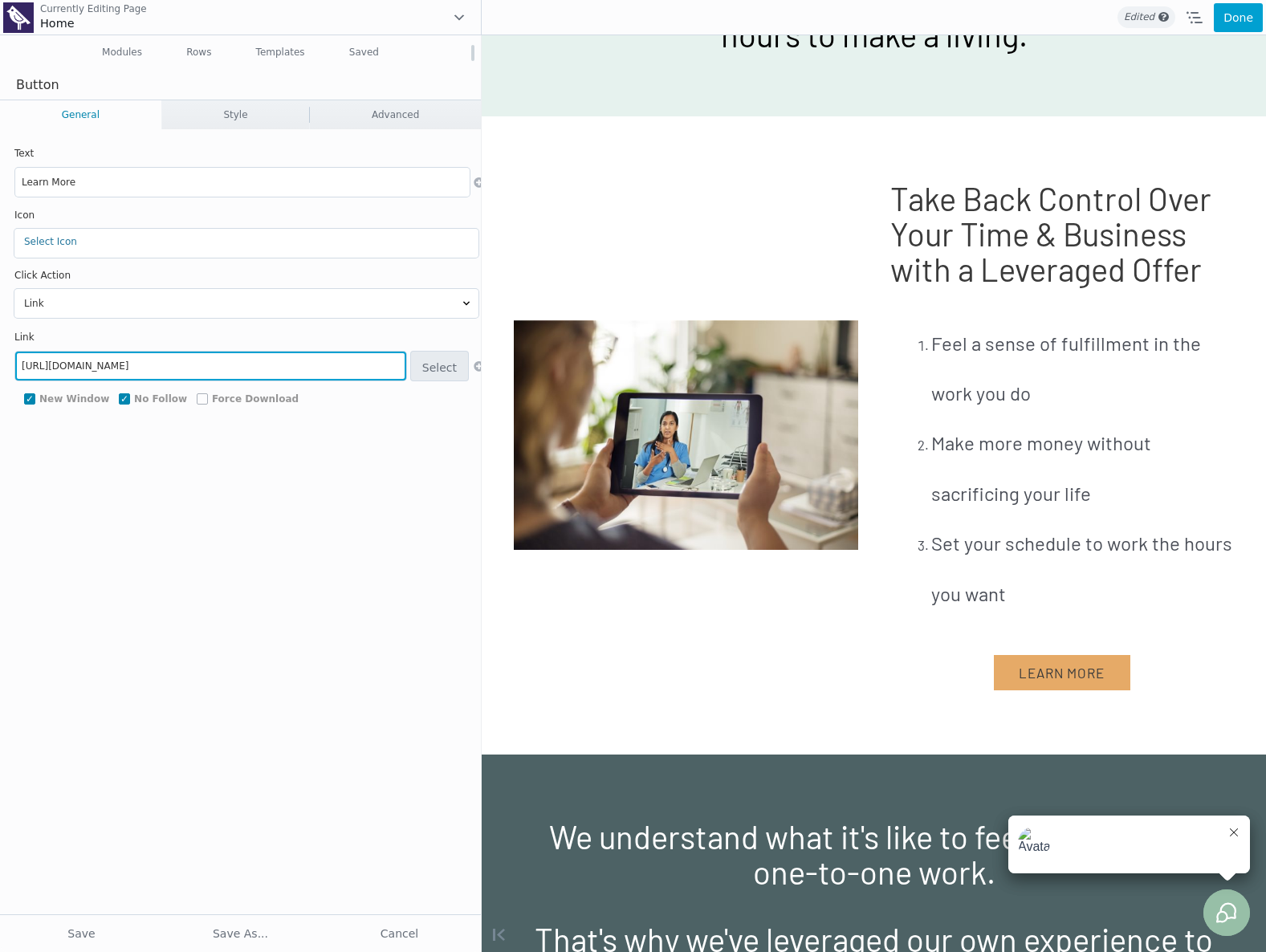
click at [243, 367] on input "https://training.theleveragedpractice.com/tiny" at bounding box center [210, 366] width 391 height 29
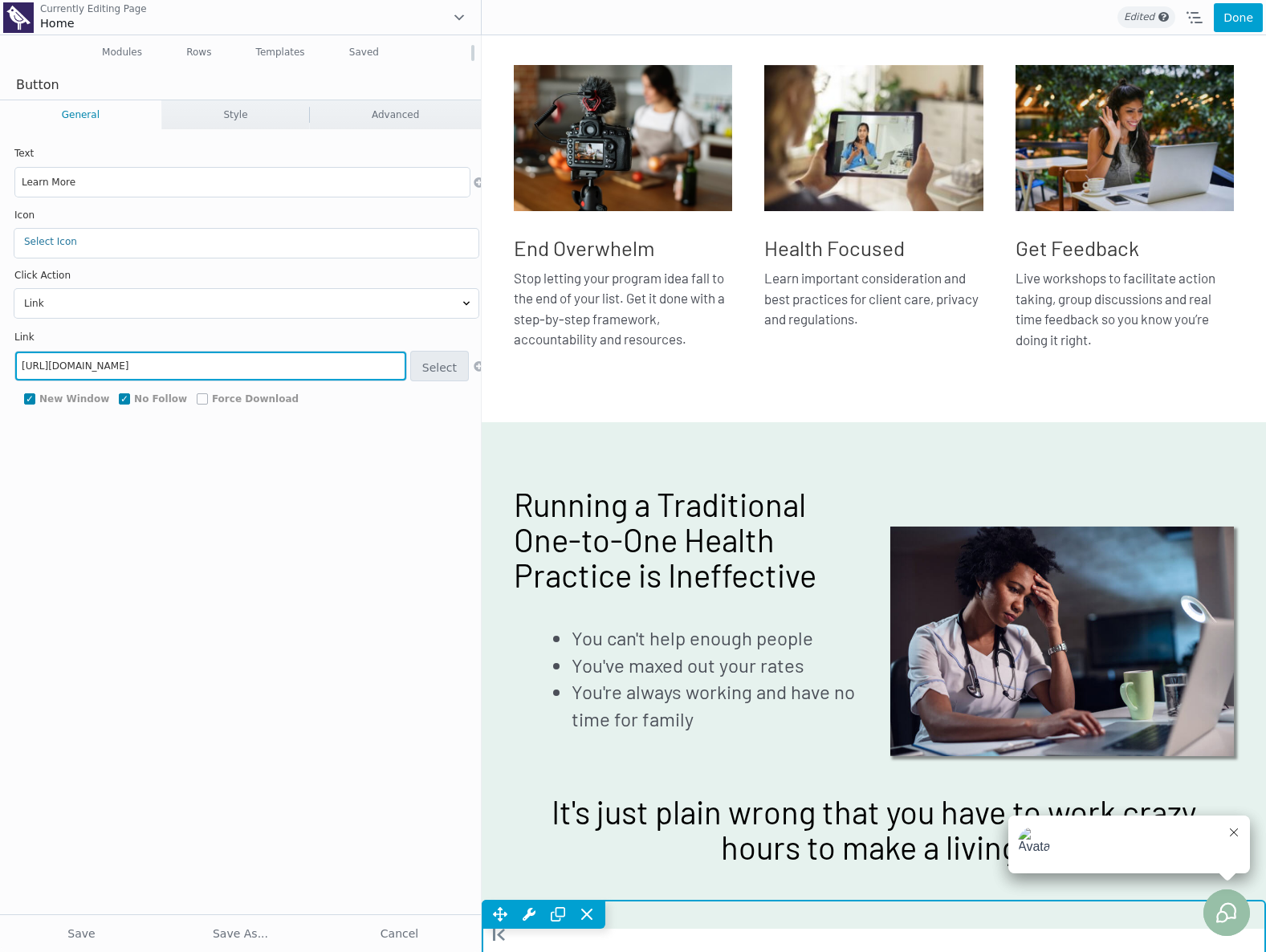
scroll to position [0, 0]
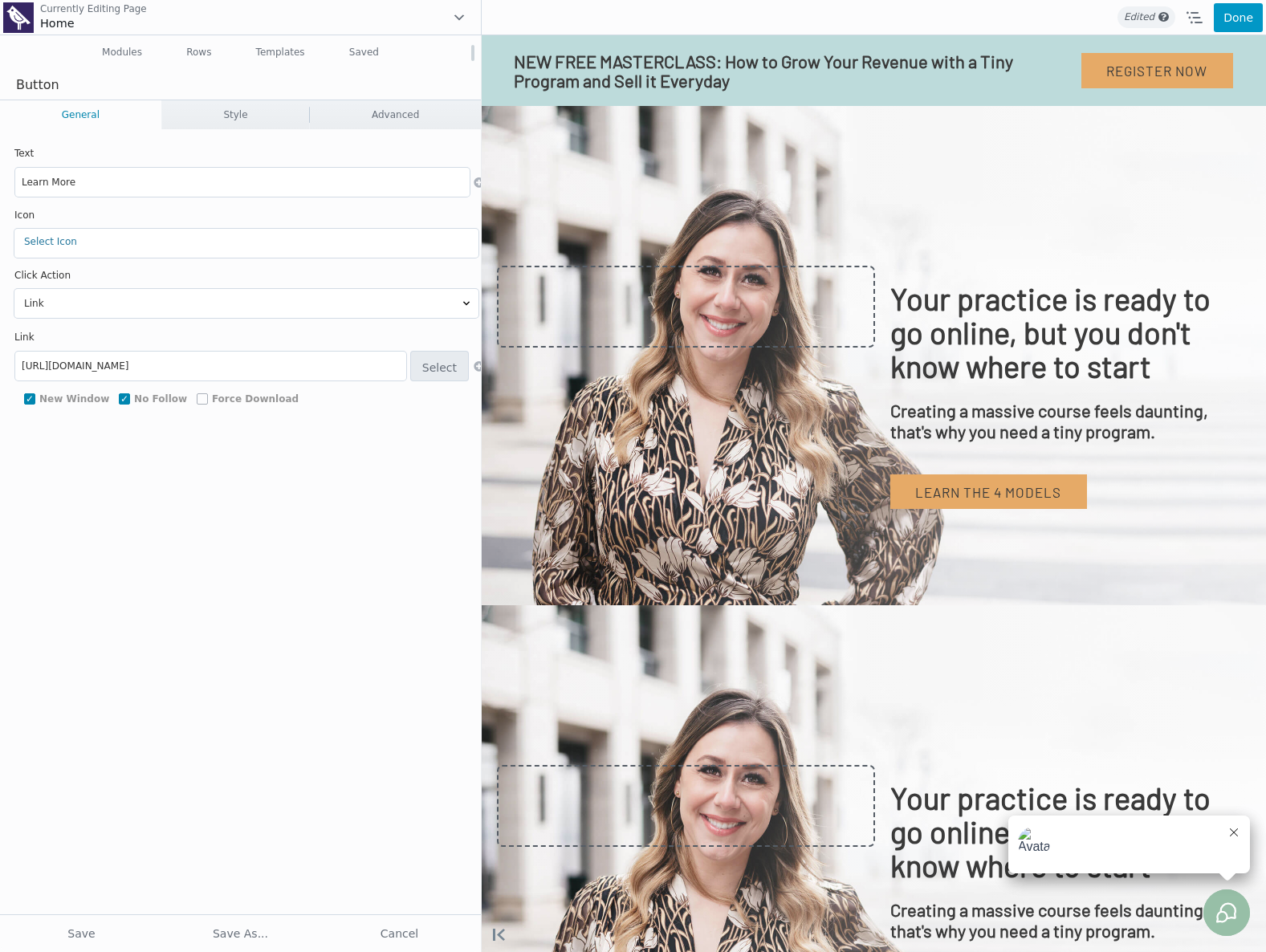
click at [1246, 25] on button "Done" at bounding box center [1238, 18] width 49 height 29
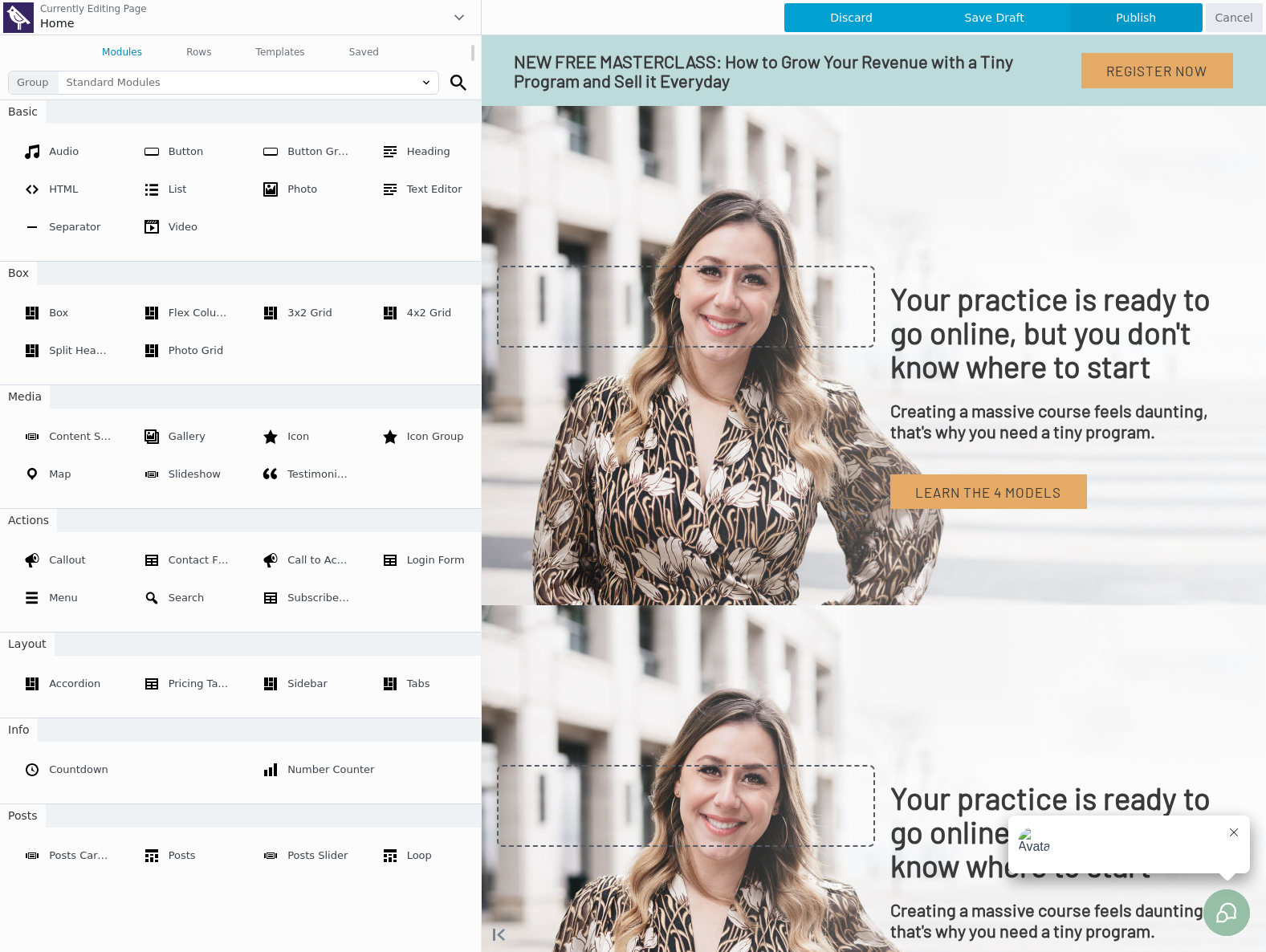
click at [1166, 18] on span "Publish" at bounding box center [1136, 18] width 133 height 29
